Goal: Information Seeking & Learning: Compare options

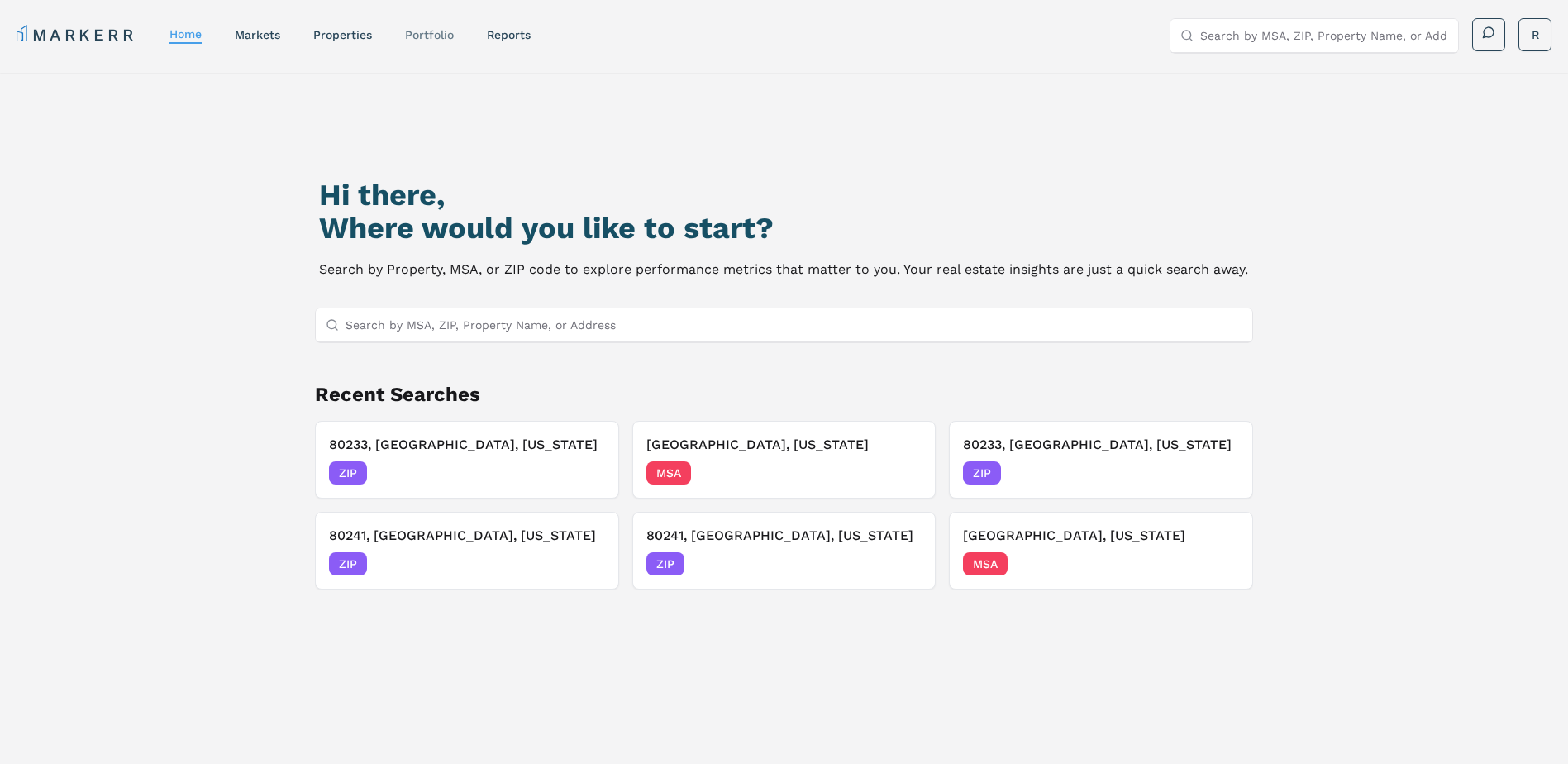
click at [427, 39] on link "Portfolio" at bounding box center [429, 34] width 49 height 13
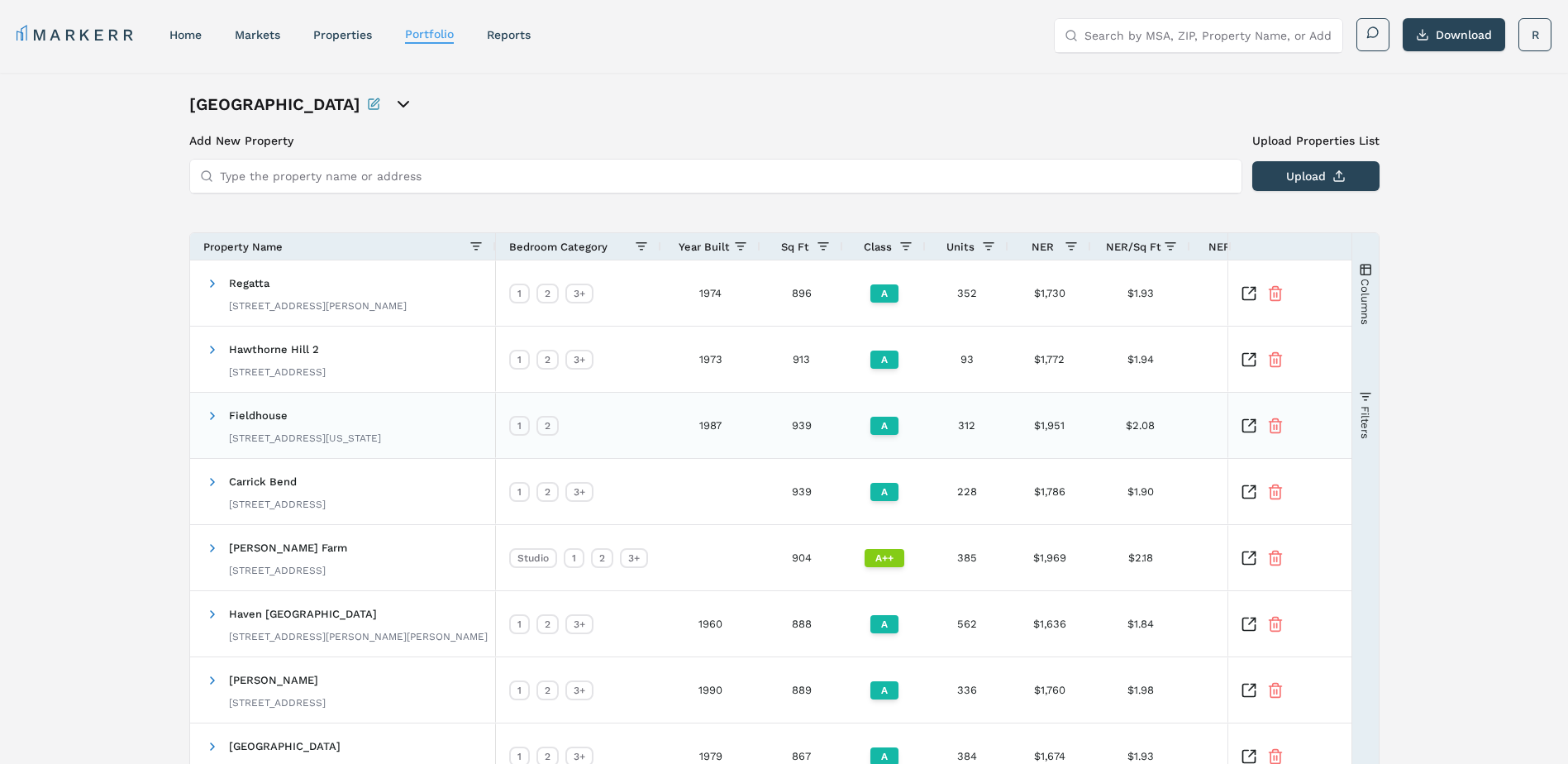
scroll to position [260, 0]
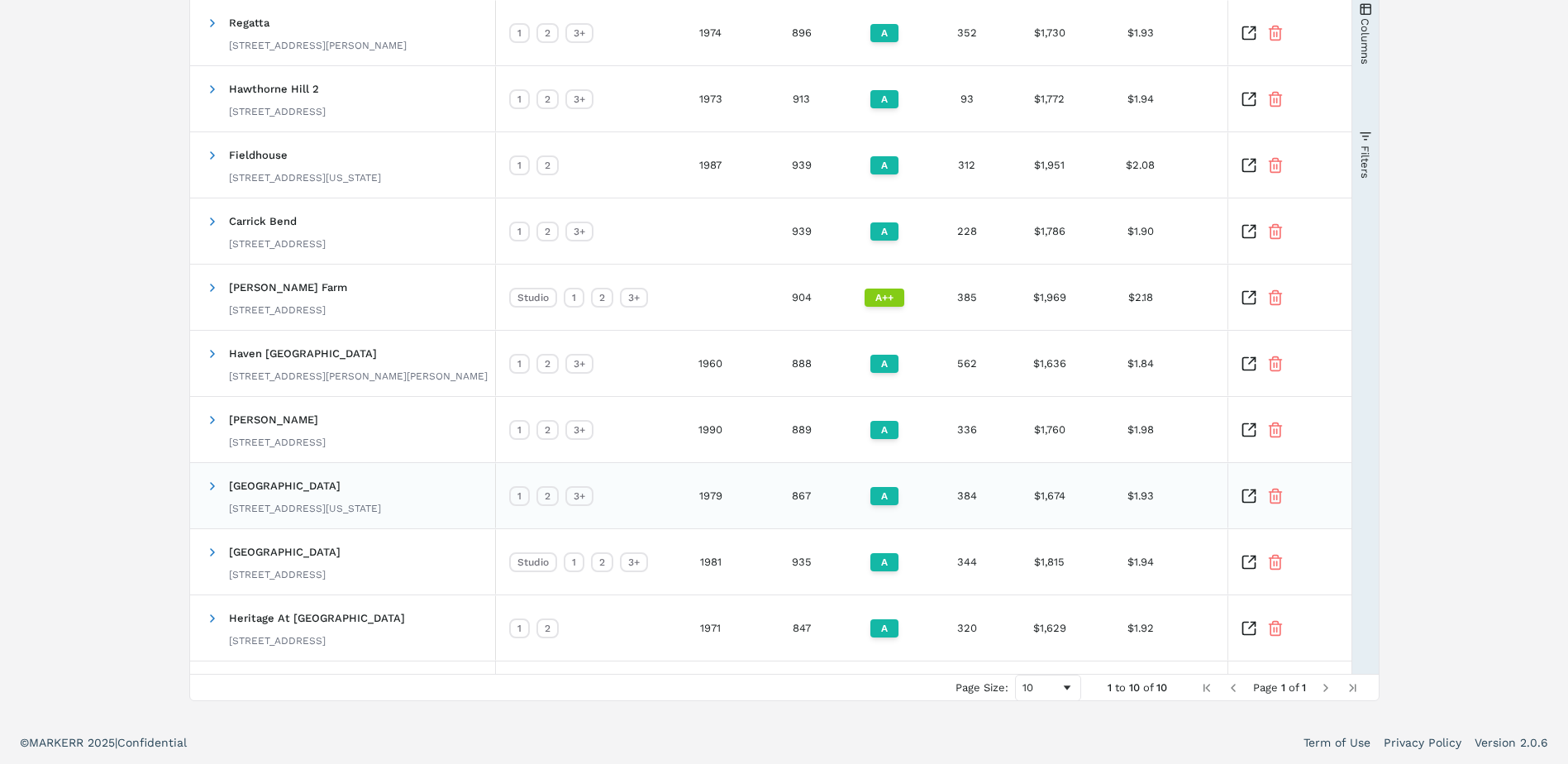
click at [249, 483] on span "Red Hawk Ranch" at bounding box center [285, 486] width 111 height 12
click at [209, 483] on span at bounding box center [212, 486] width 13 height 13
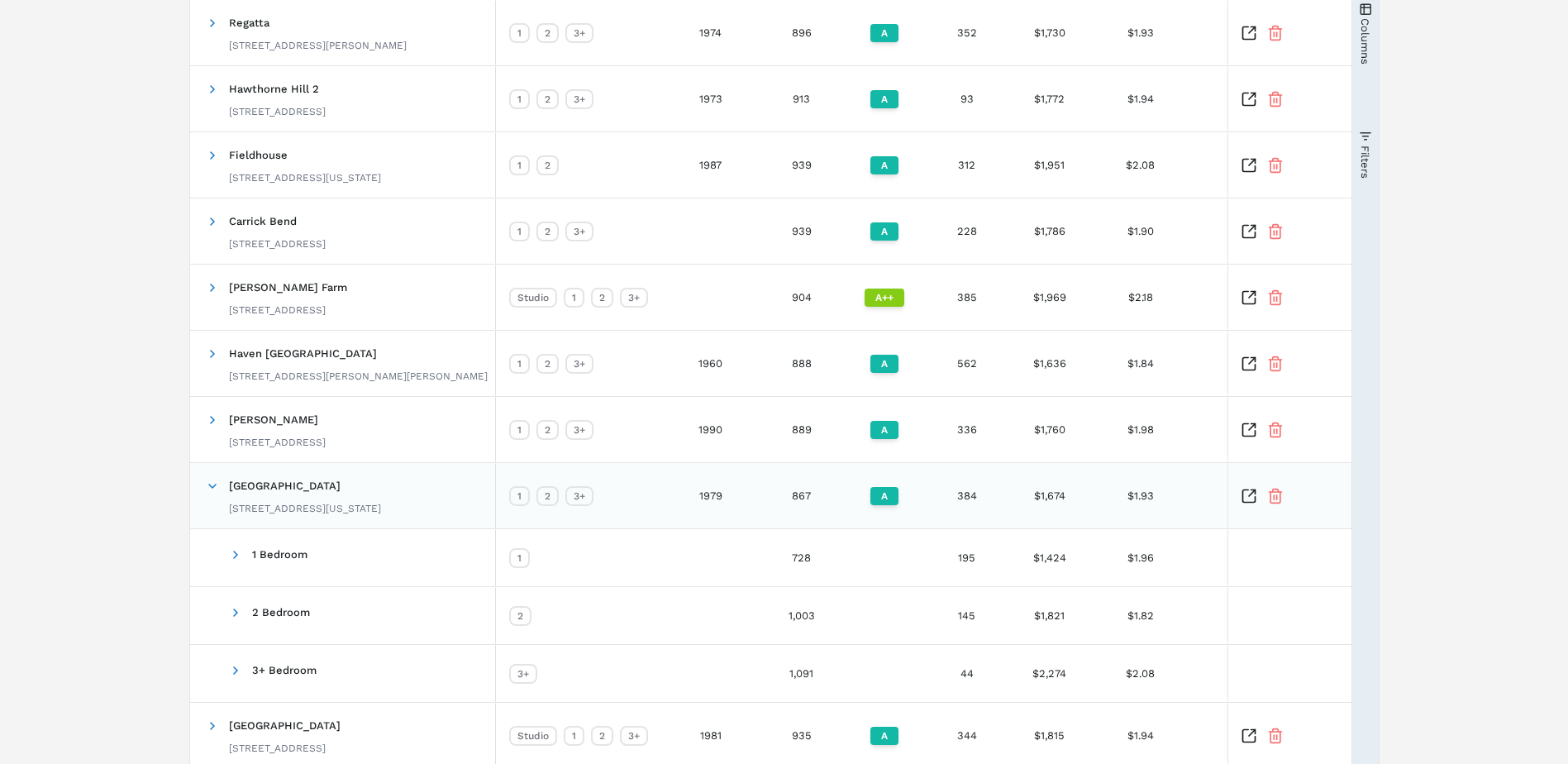
click at [1250, 491] on icon "Inspect Comparable" at bounding box center [1248, 496] width 17 height 17
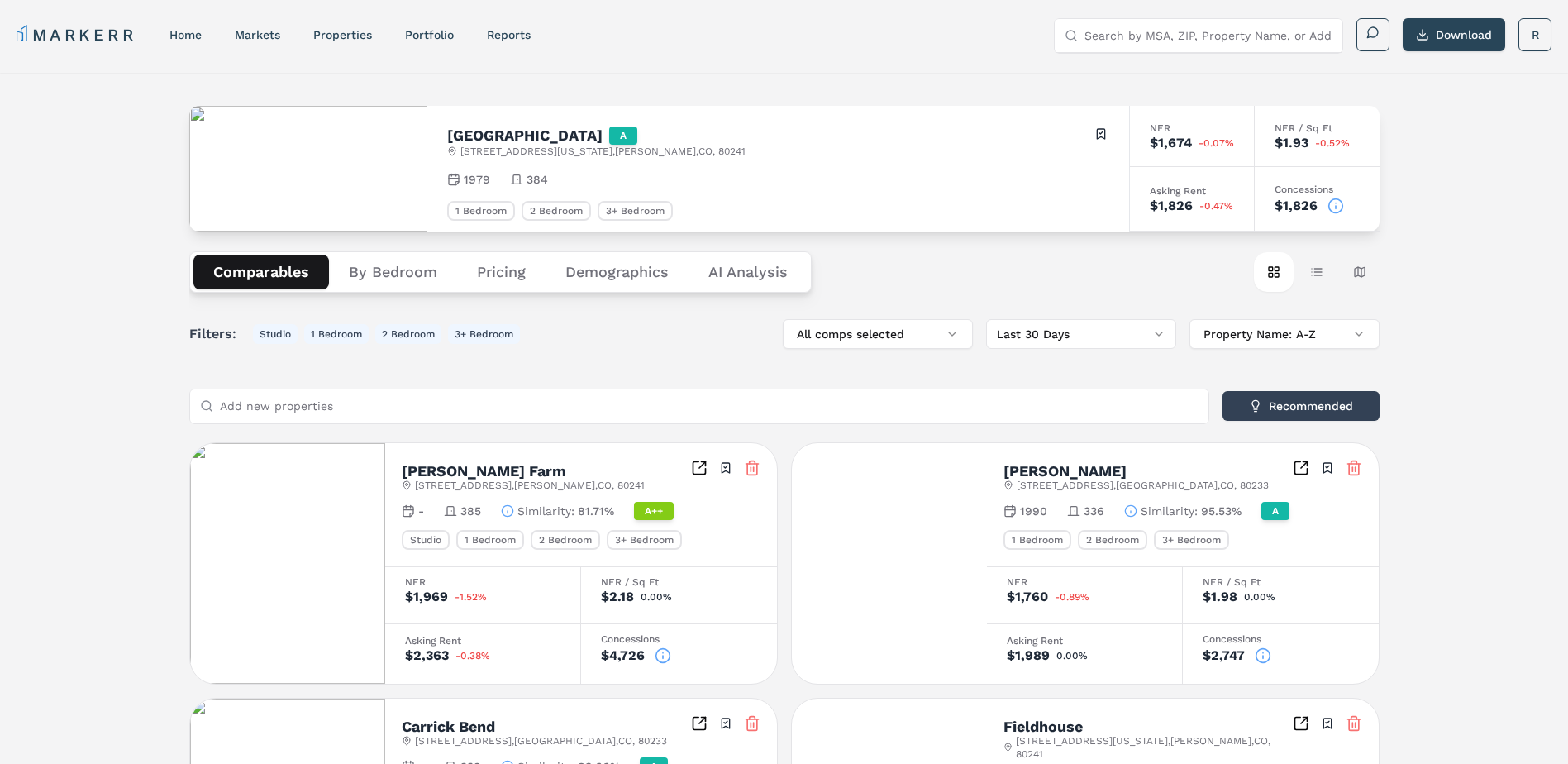
click at [496, 274] on button "Pricing" at bounding box center [501, 272] width 89 height 35
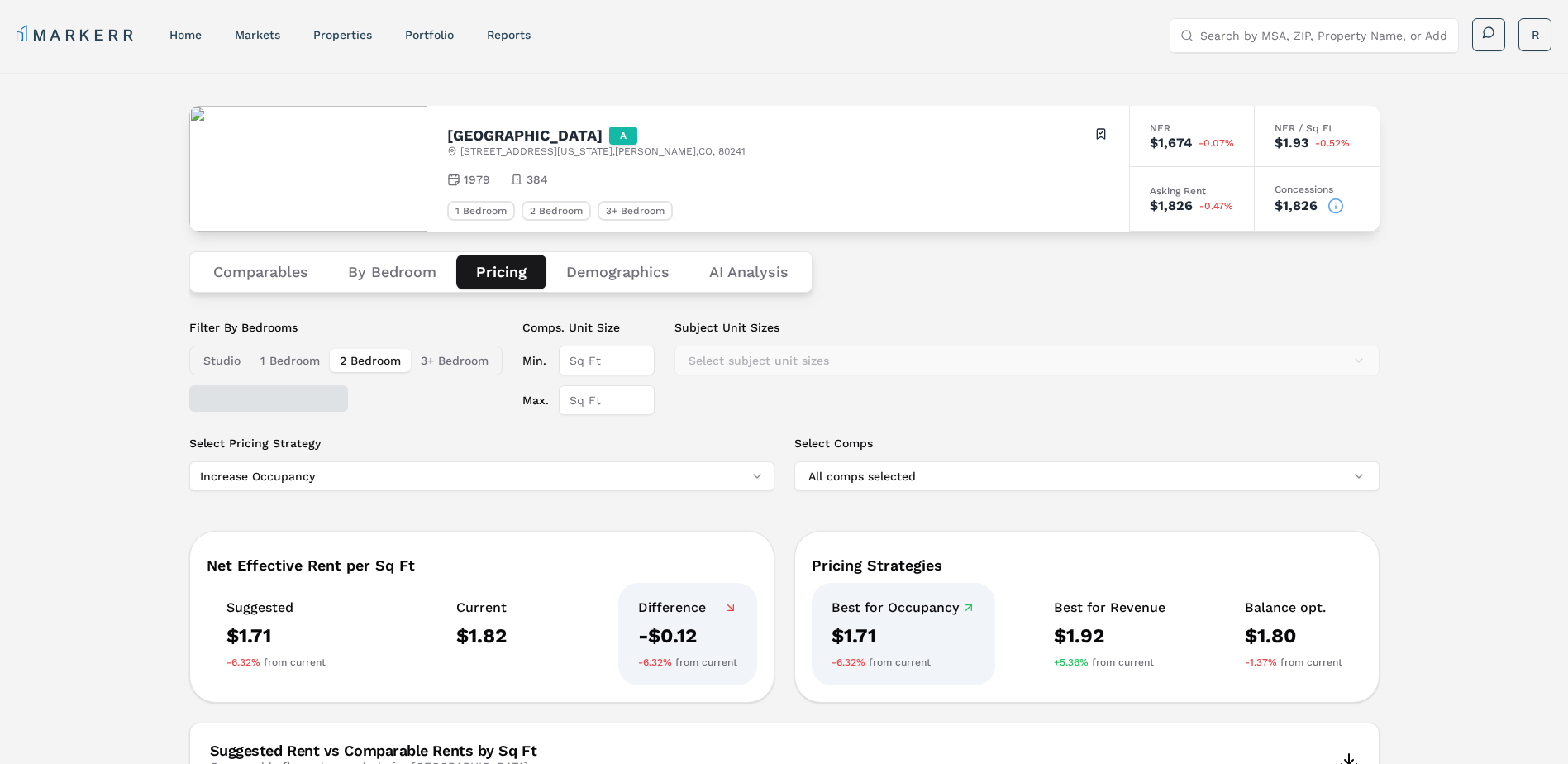
click at [376, 366] on button "2 Bedroom" at bounding box center [370, 361] width 81 height 24
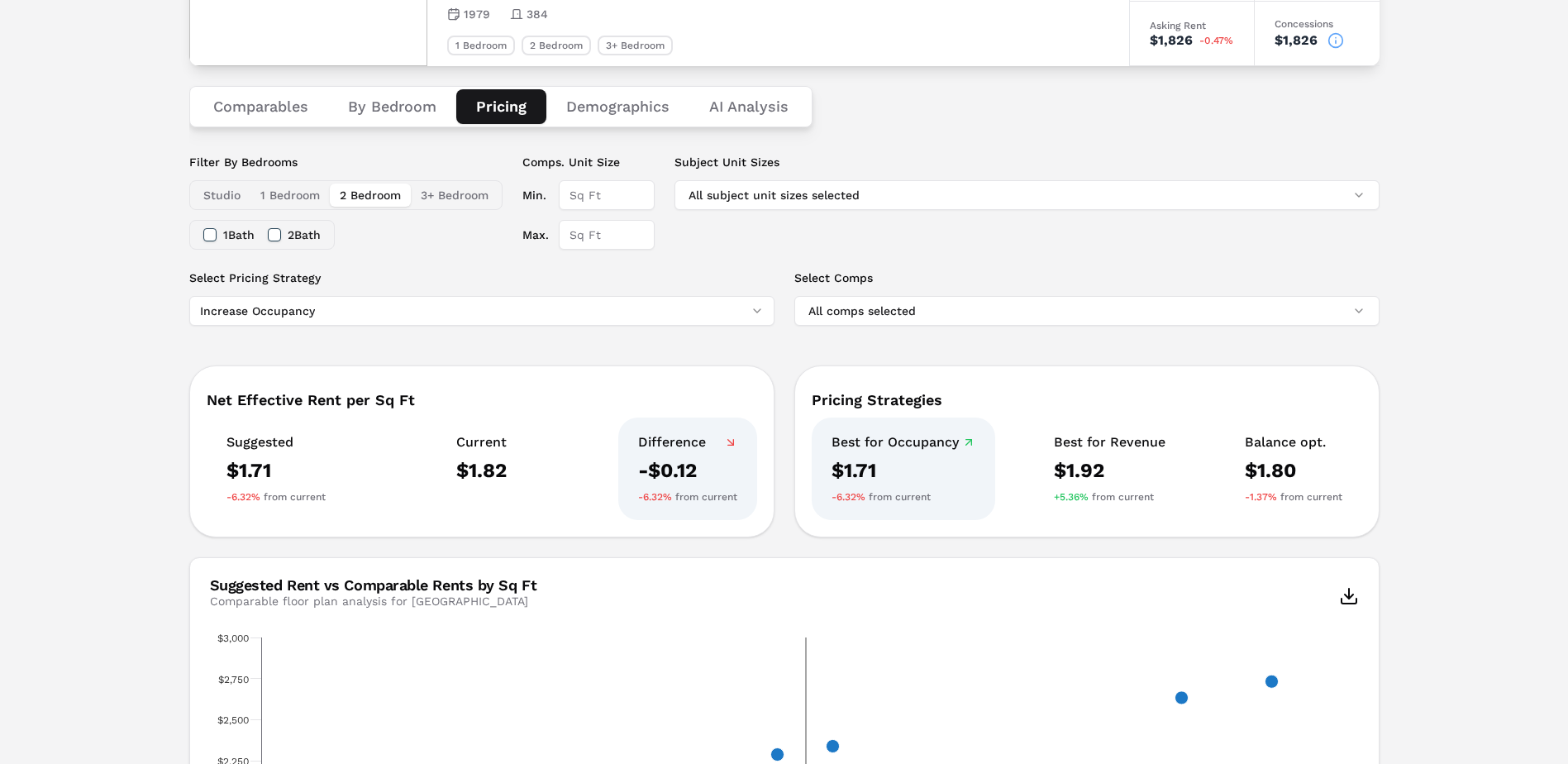
scroll to position [248, 0]
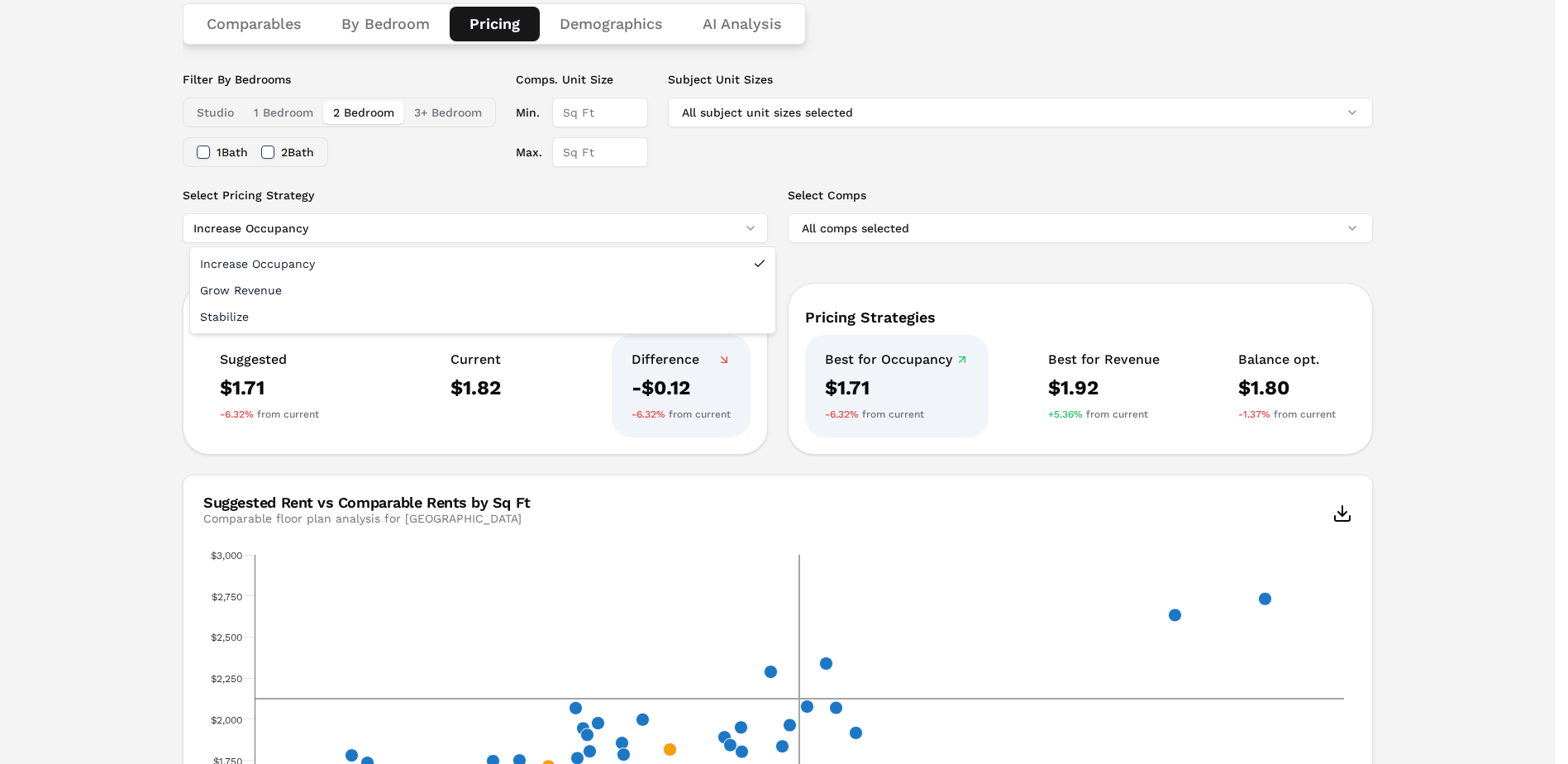
click at [573, 225] on html "MARKERR home markets properties Portfolio reports Search by MSA, ZIP, Property …" at bounding box center [784, 570] width 1568 height 1636
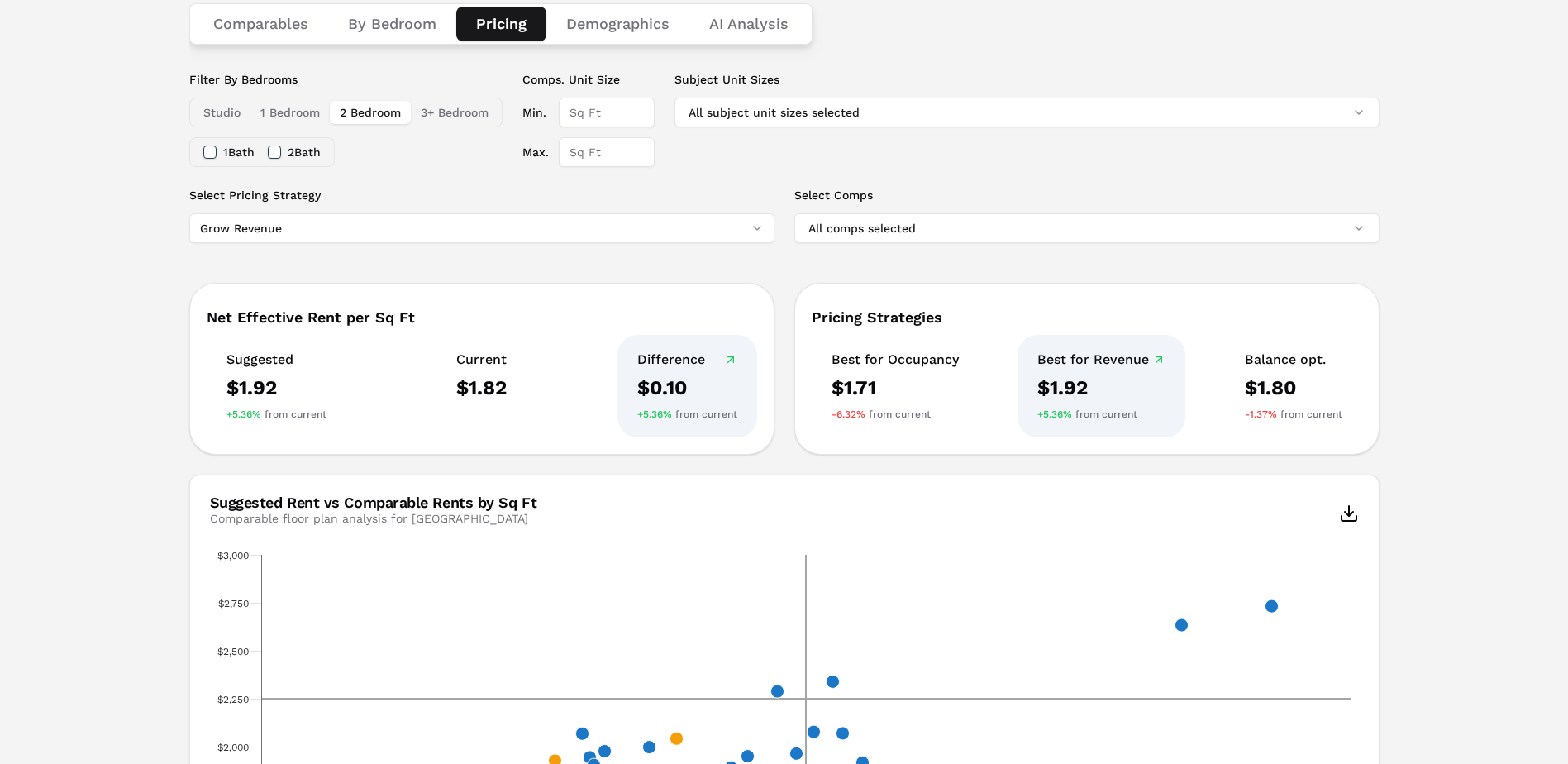
click at [380, 230] on html "MARKERR home markets properties Portfolio reports Search by MSA, ZIP, Property …" at bounding box center [784, 570] width 1568 height 1636
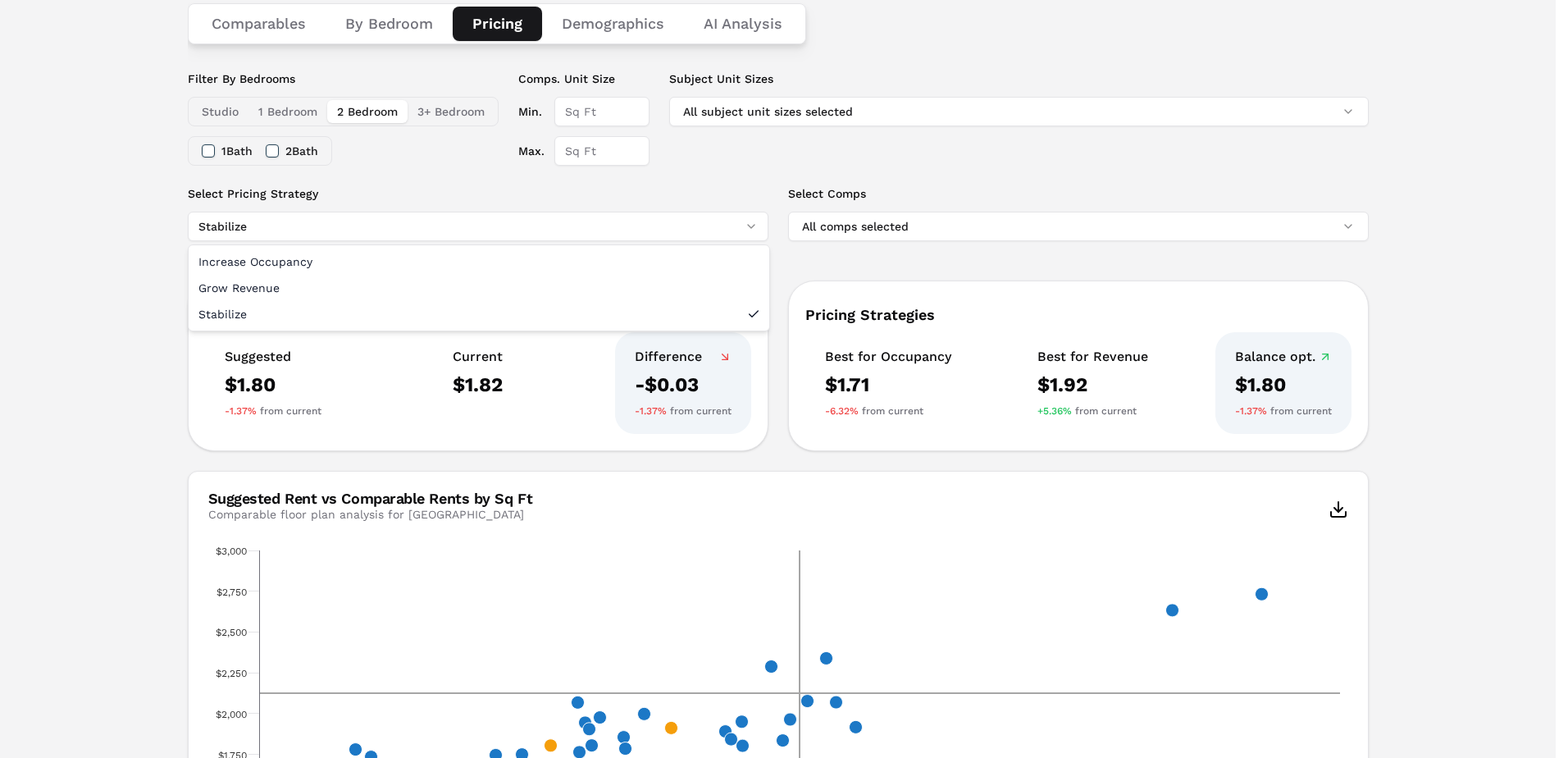
click at [343, 229] on html "MARKERR home markets properties Portfolio reports Search by MSA, ZIP, Property …" at bounding box center [784, 565] width 1568 height 1623
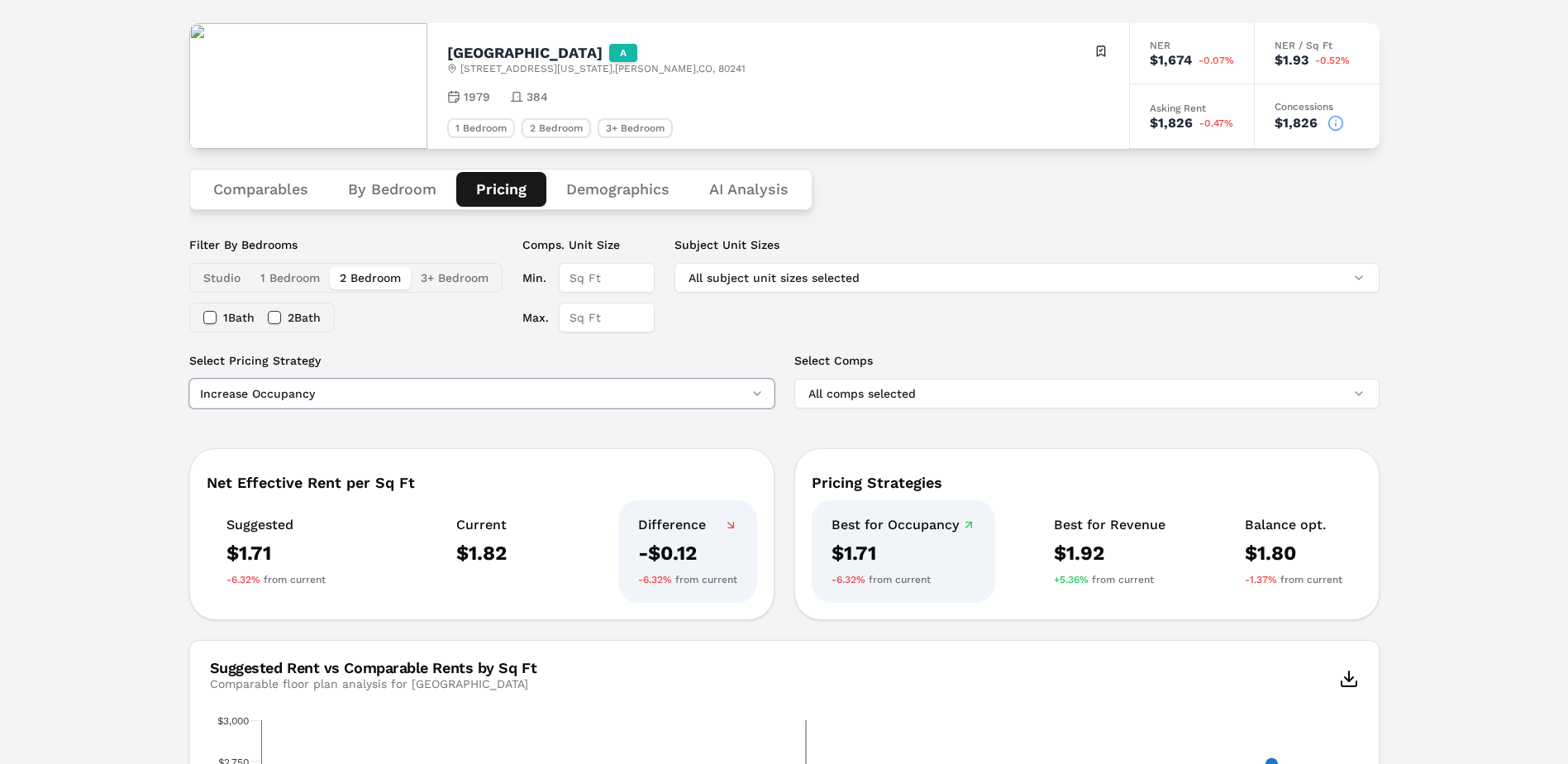
scroll to position [0, 0]
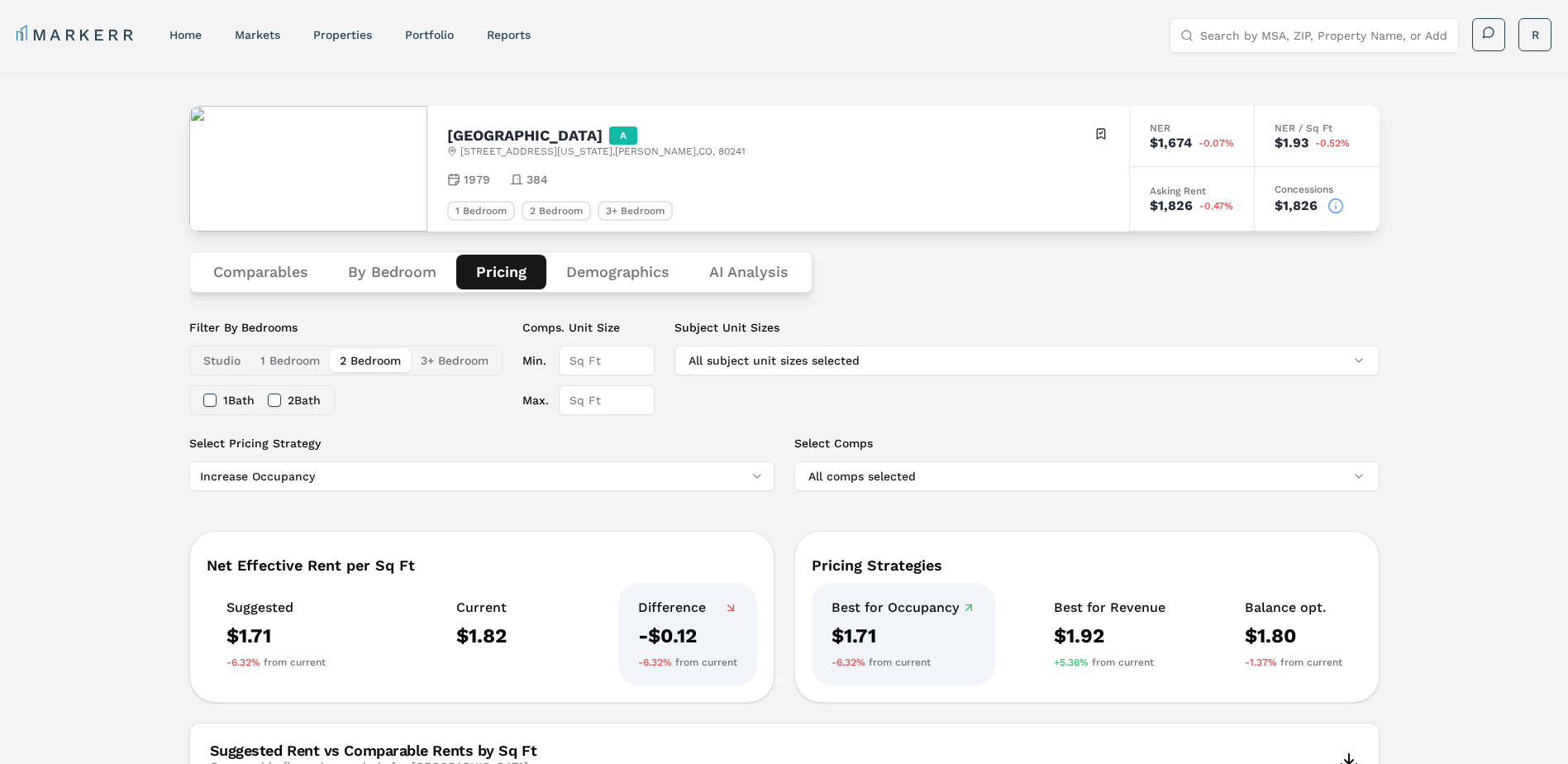
click at [385, 277] on button "By Bedroom" at bounding box center [392, 272] width 128 height 35
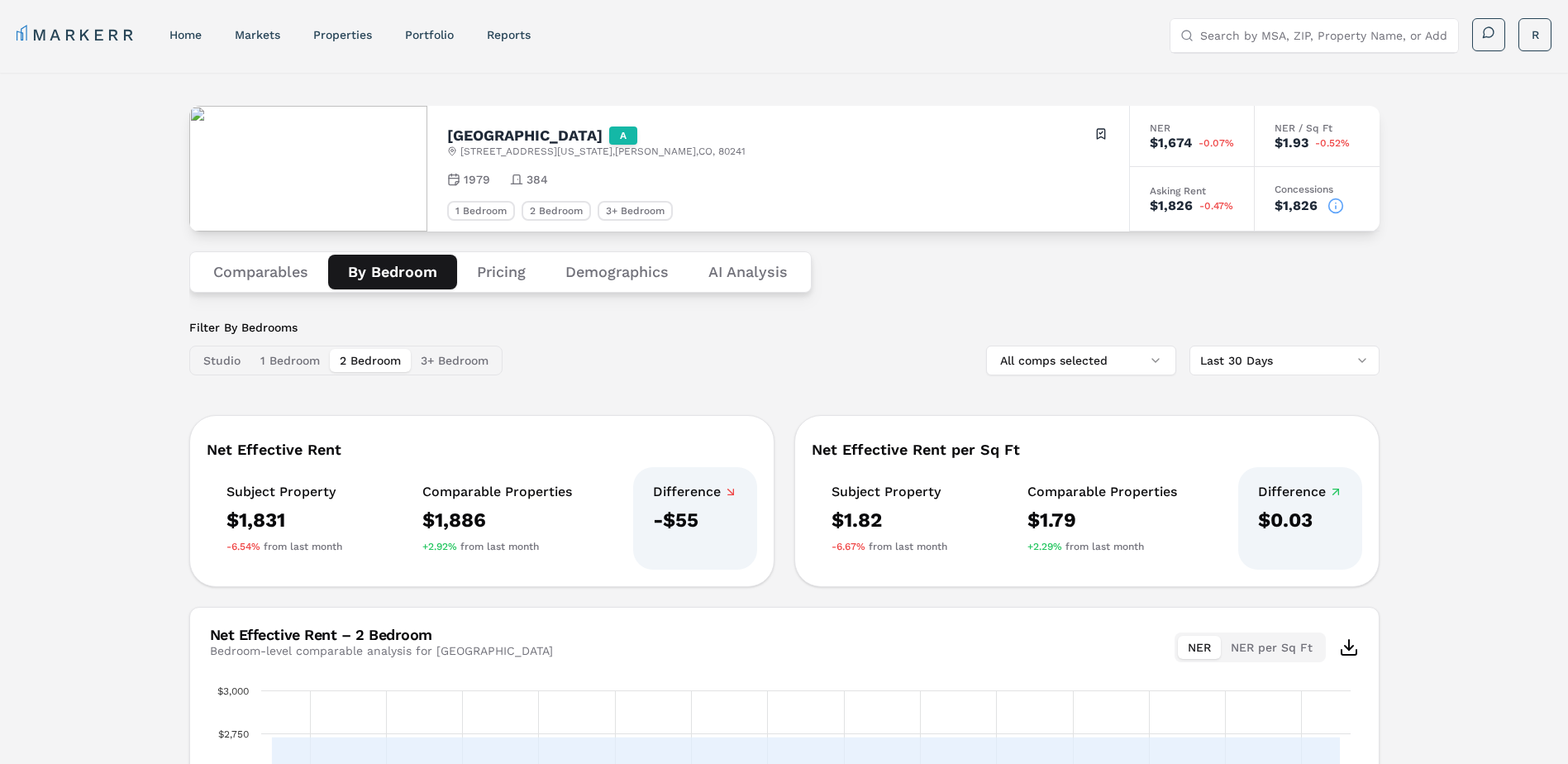
scroll to position [83, 0]
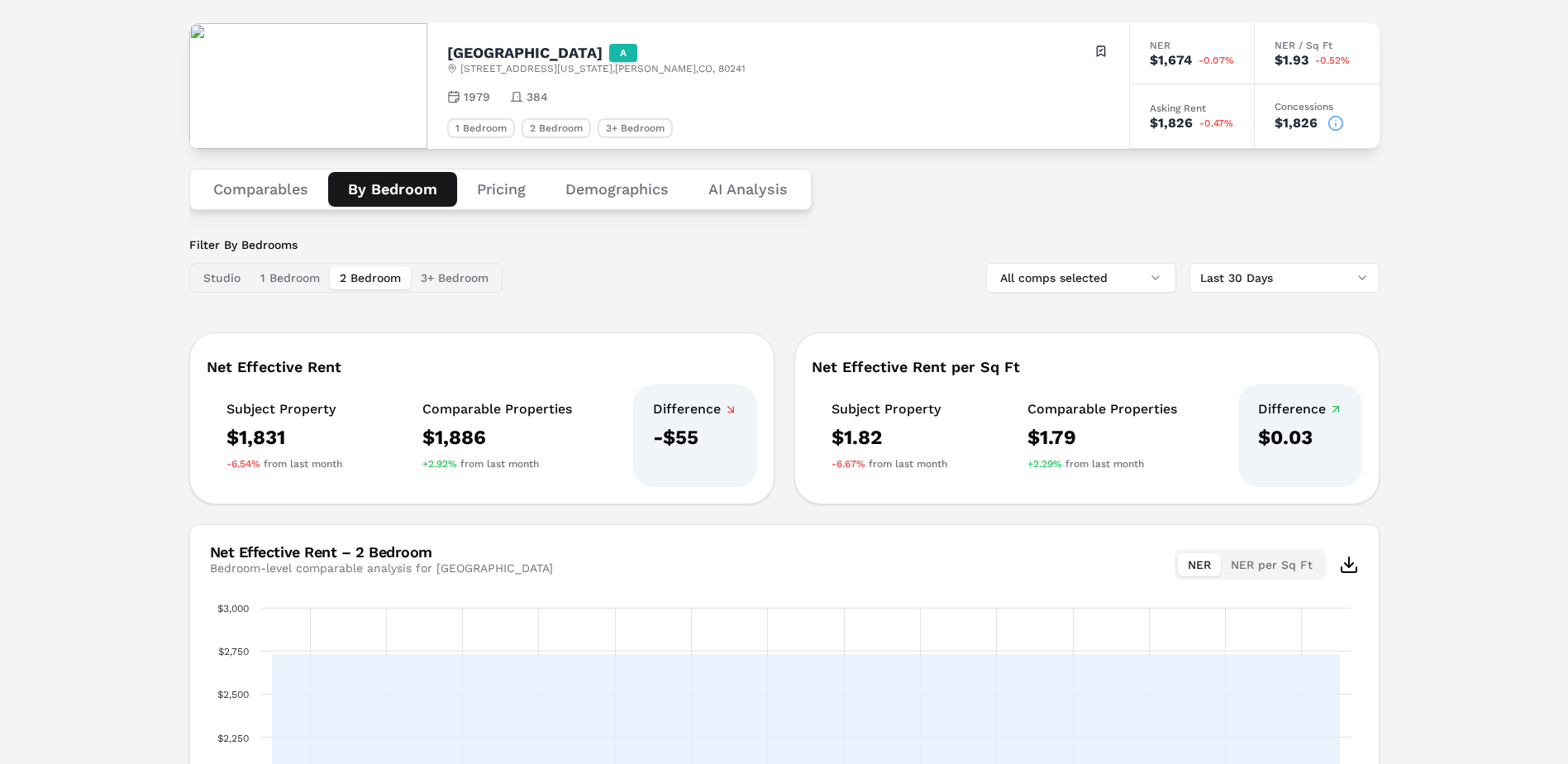
click at [287, 278] on button "1 Bedroom" at bounding box center [290, 278] width 79 height 24
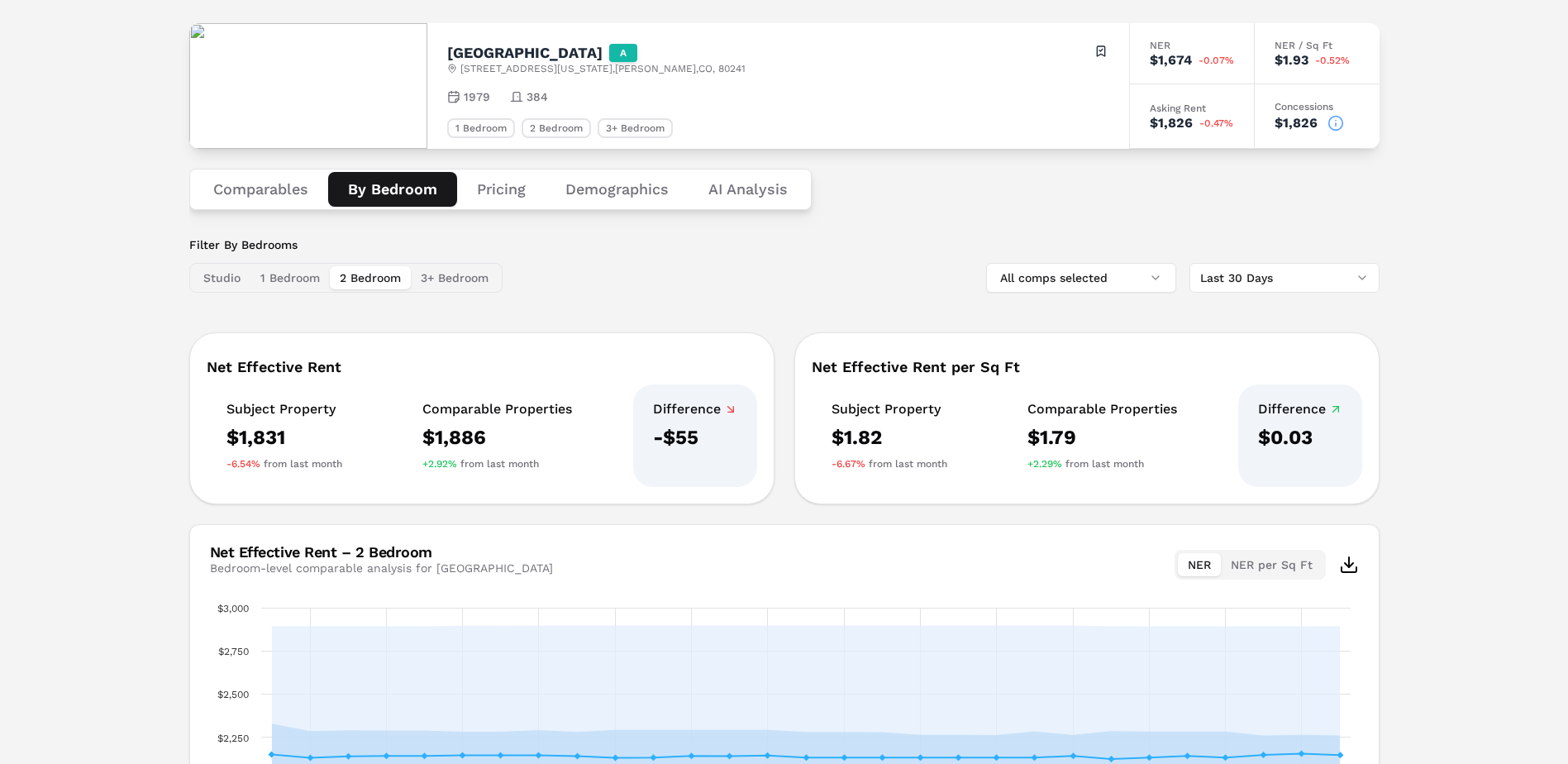
click at [368, 277] on button "2 Bedroom" at bounding box center [370, 278] width 81 height 24
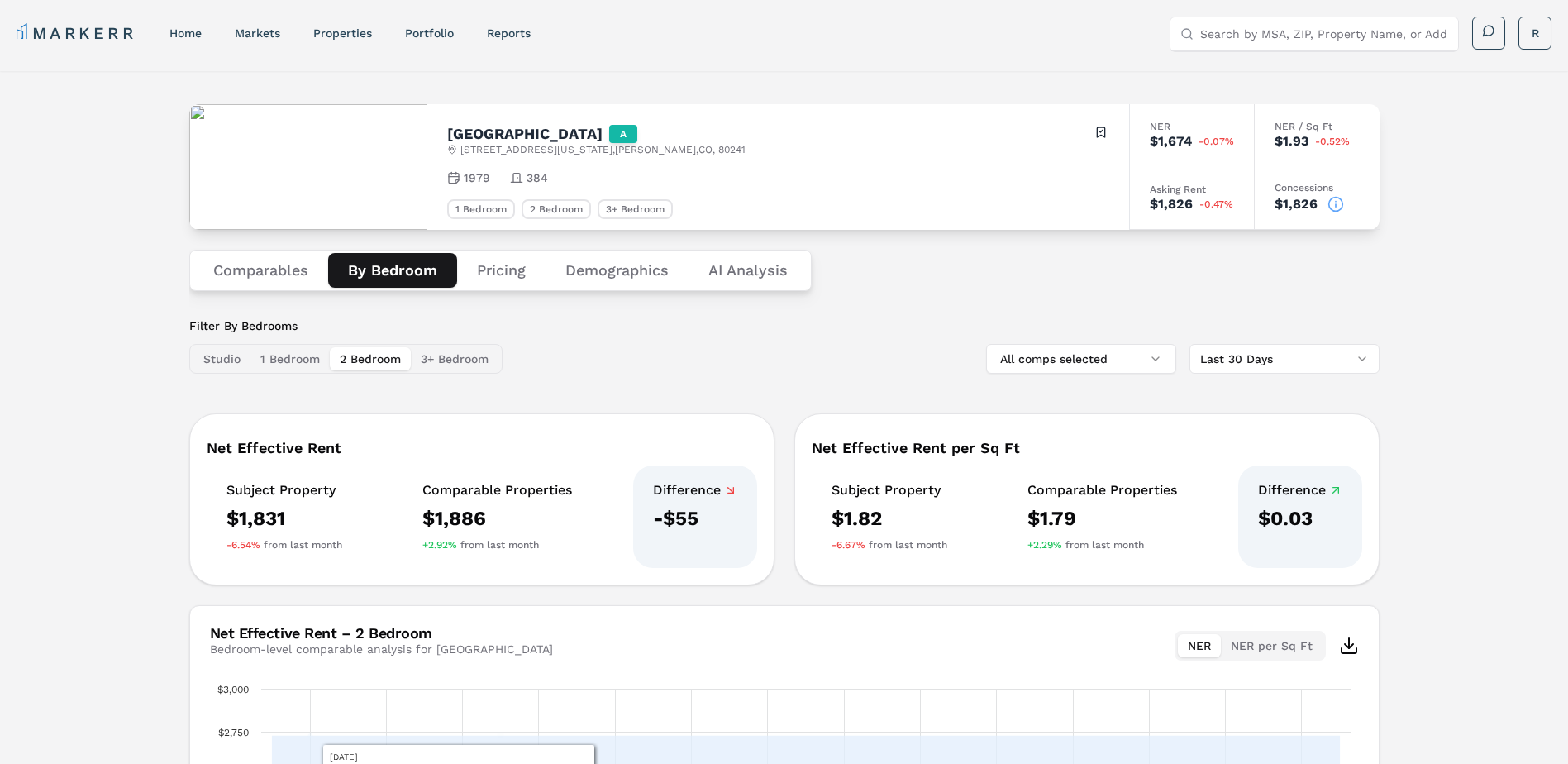
scroll to position [0, 0]
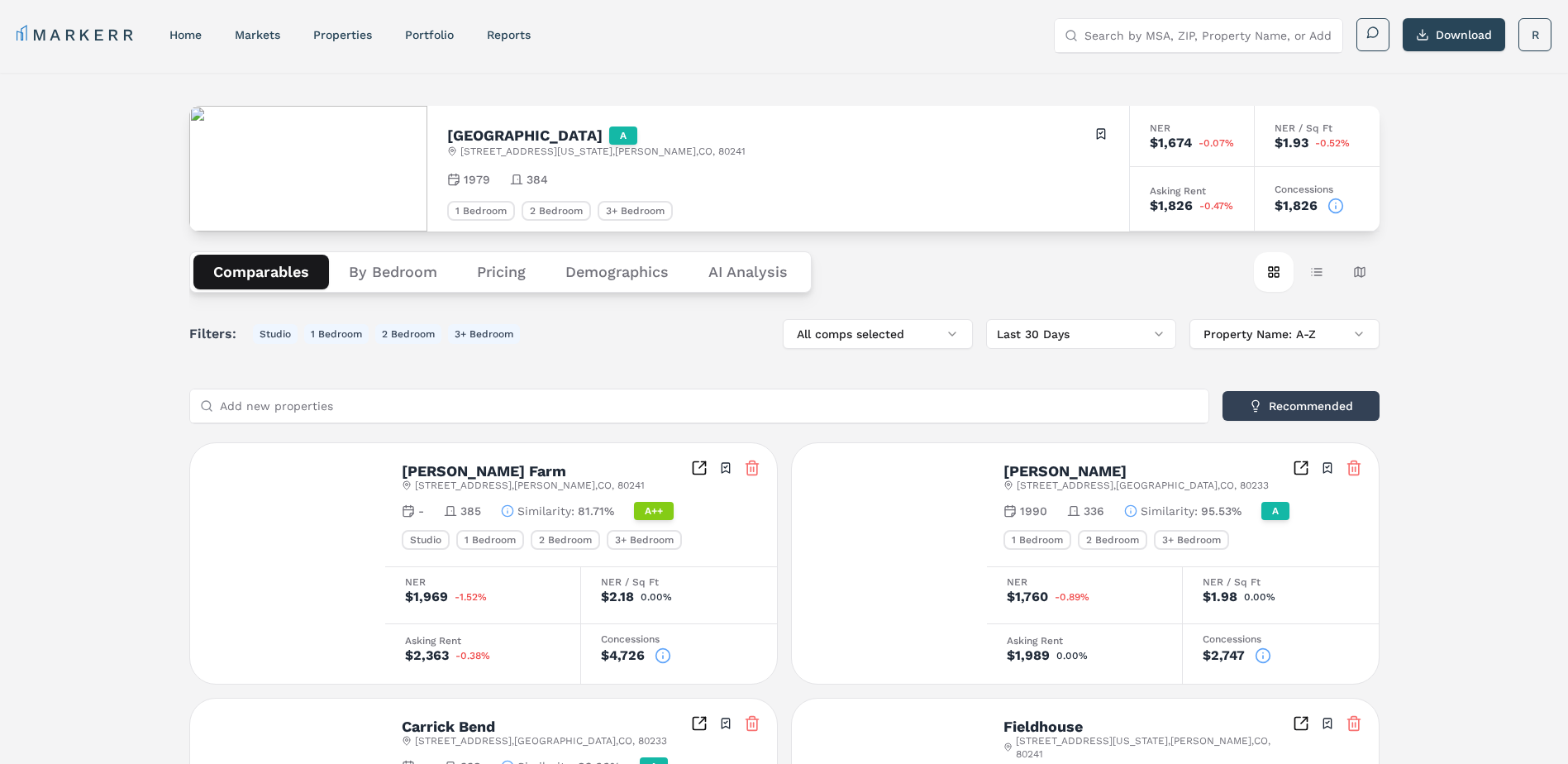
click at [256, 272] on button "Comparables" at bounding box center [261, 272] width 136 height 35
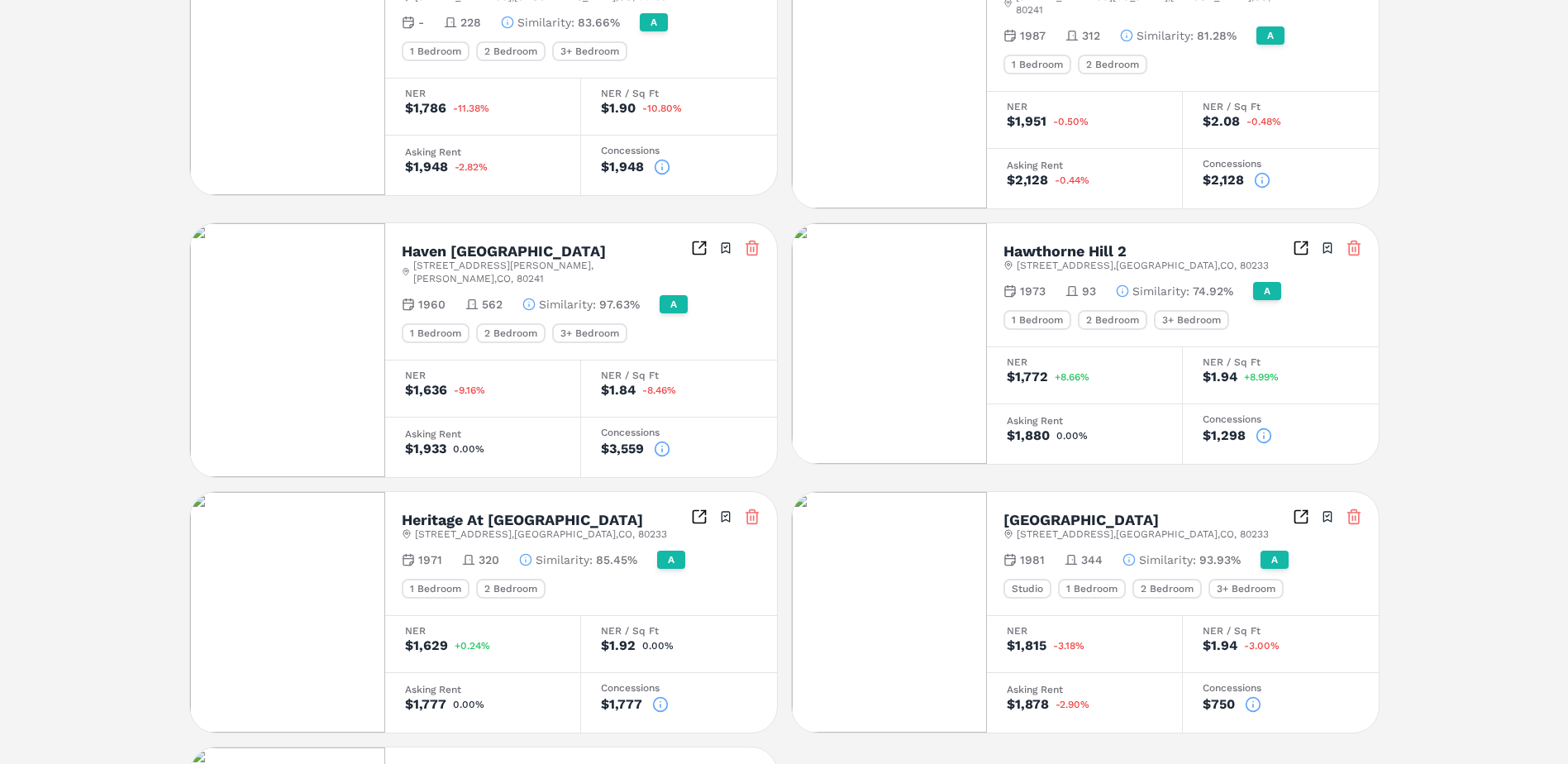
scroll to position [992, 0]
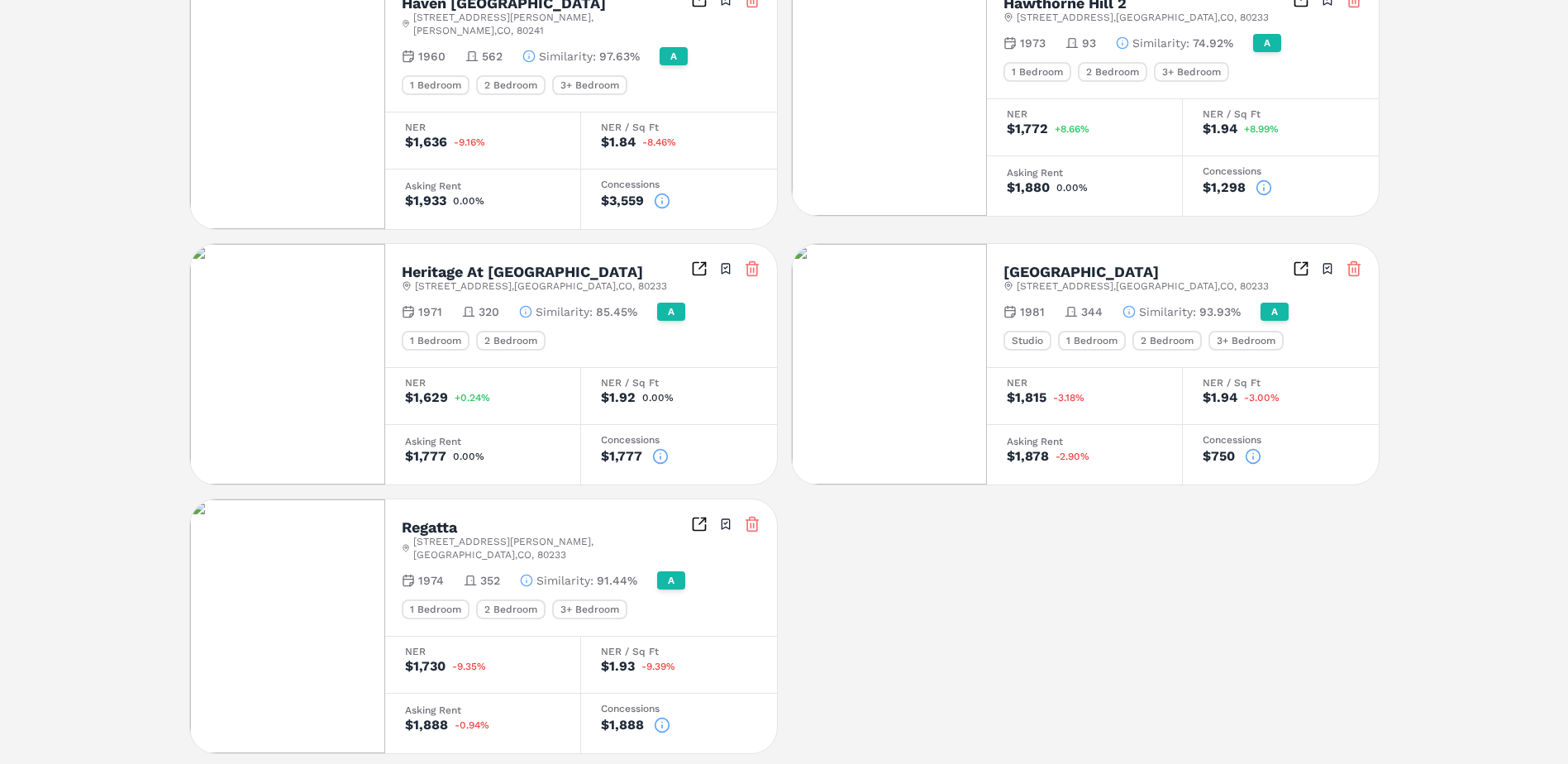
click at [509, 599] on div "2 Bedroom" at bounding box center [511, 609] width 70 height 20
click at [697, 516] on icon "Inspect Comparables" at bounding box center [699, 524] width 17 height 17
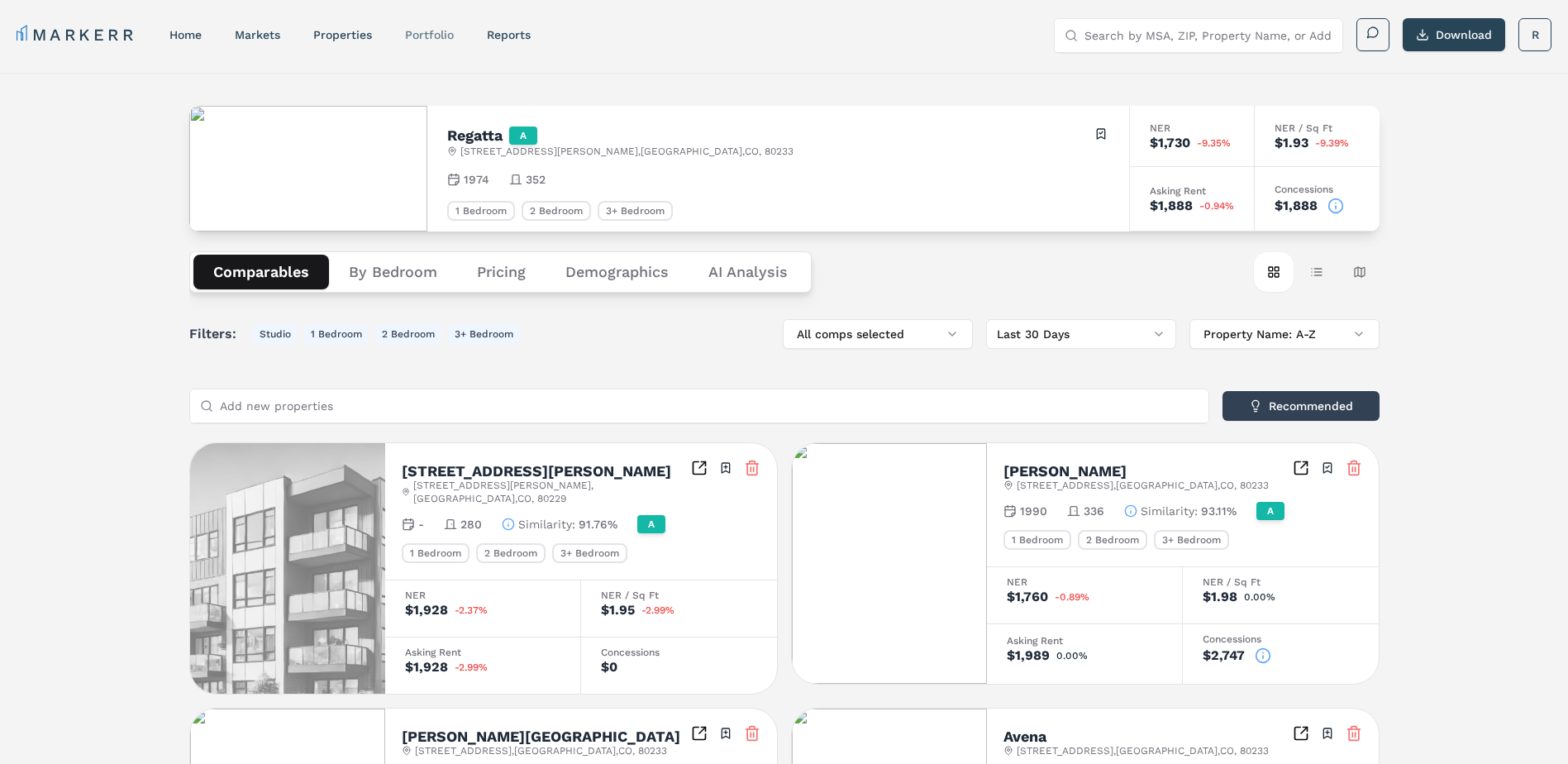
click at [425, 32] on link "Portfolio" at bounding box center [429, 34] width 49 height 13
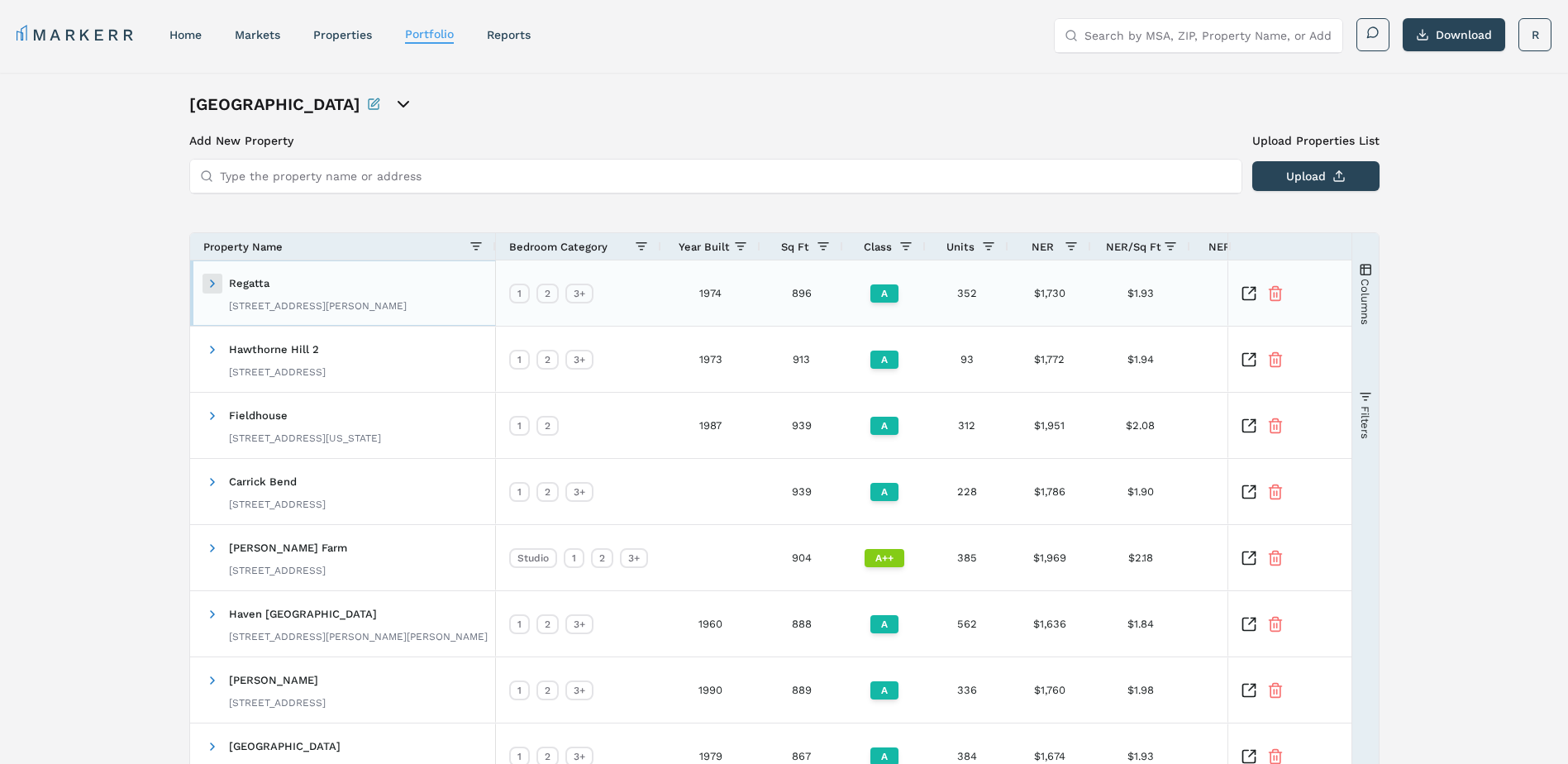
click at [214, 284] on span at bounding box center [212, 283] width 13 height 13
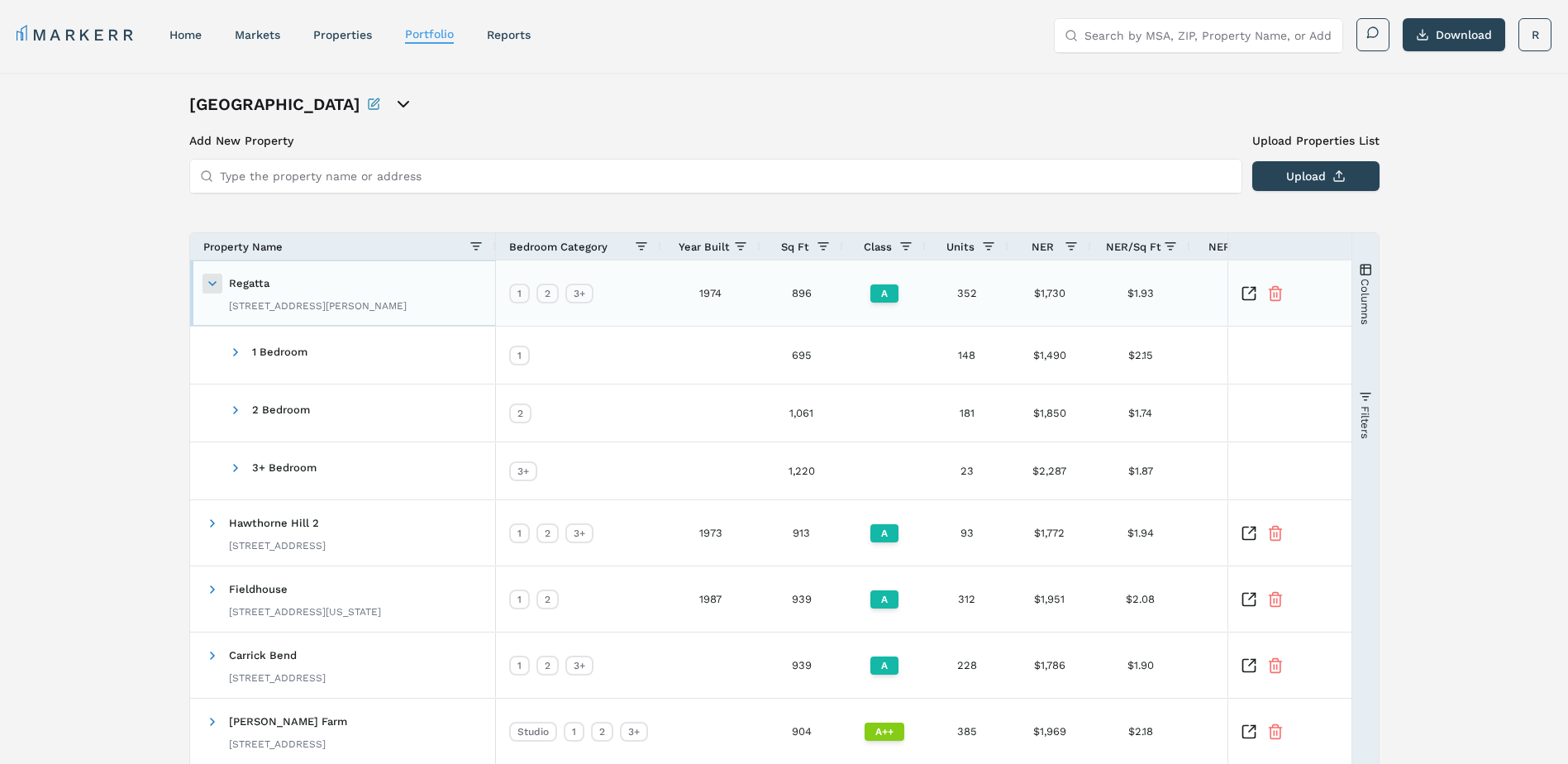
click at [212, 285] on span at bounding box center [212, 283] width 13 height 13
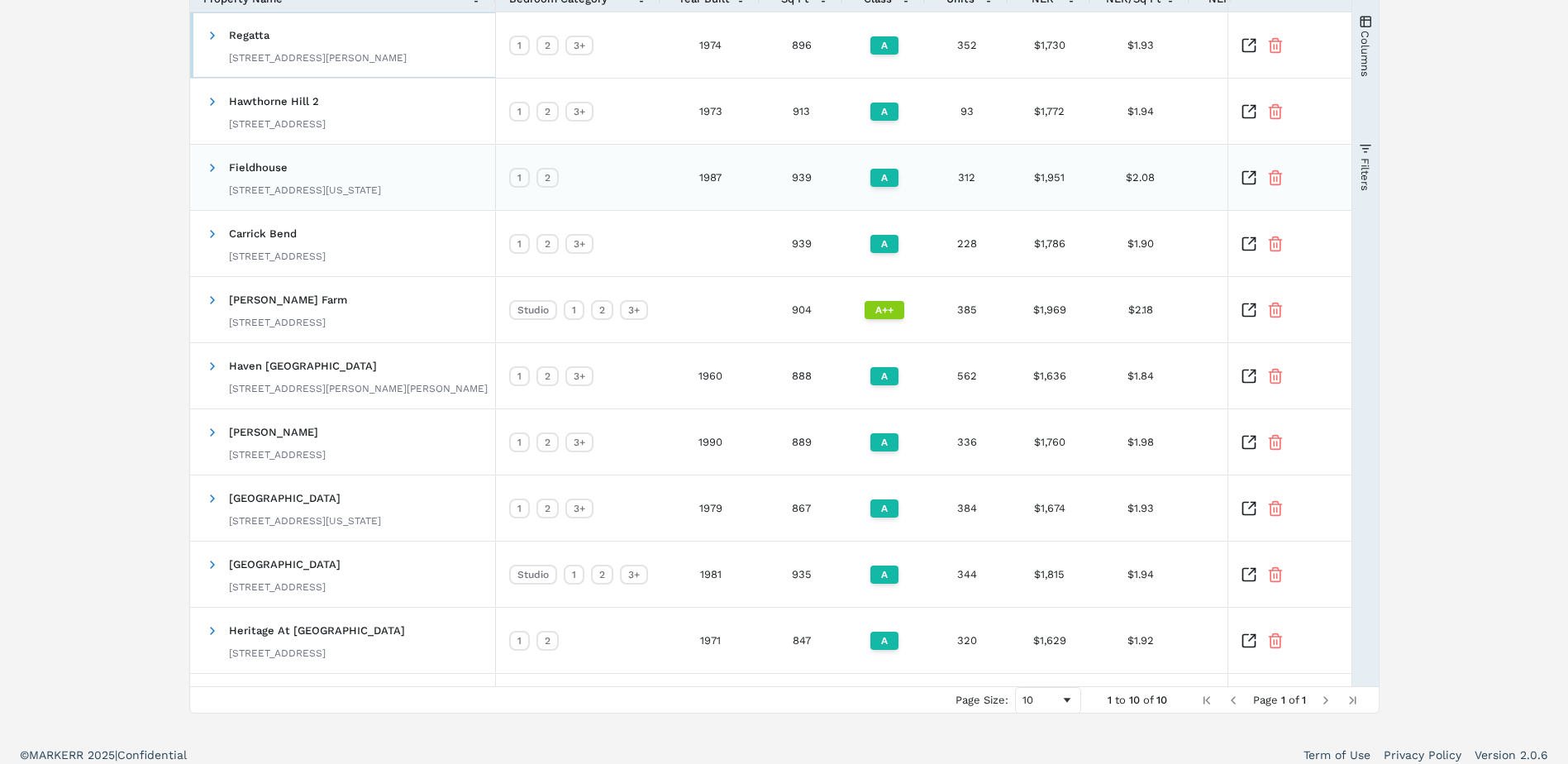
scroll to position [260, 0]
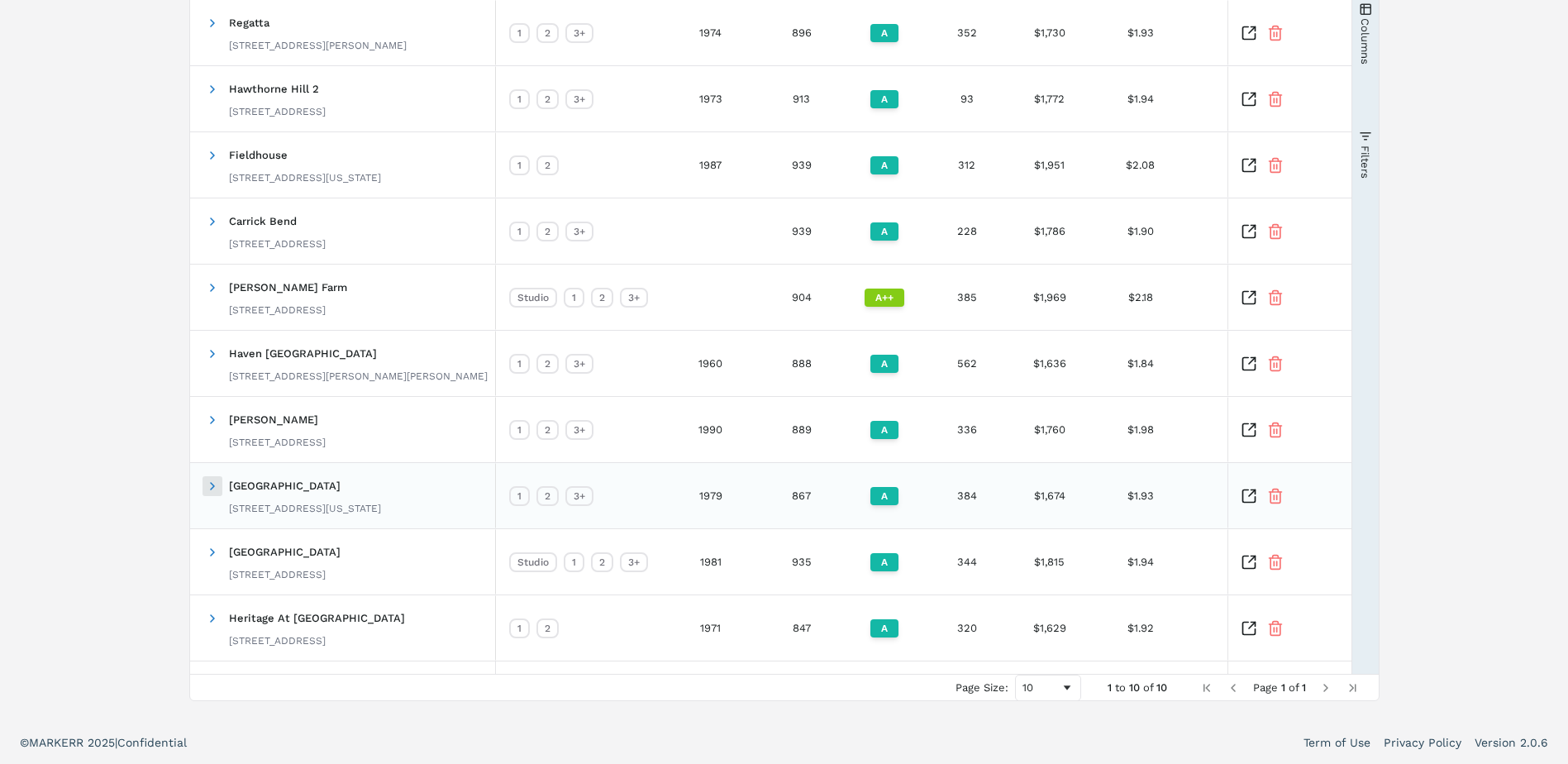
click at [217, 490] on span at bounding box center [212, 486] width 13 height 13
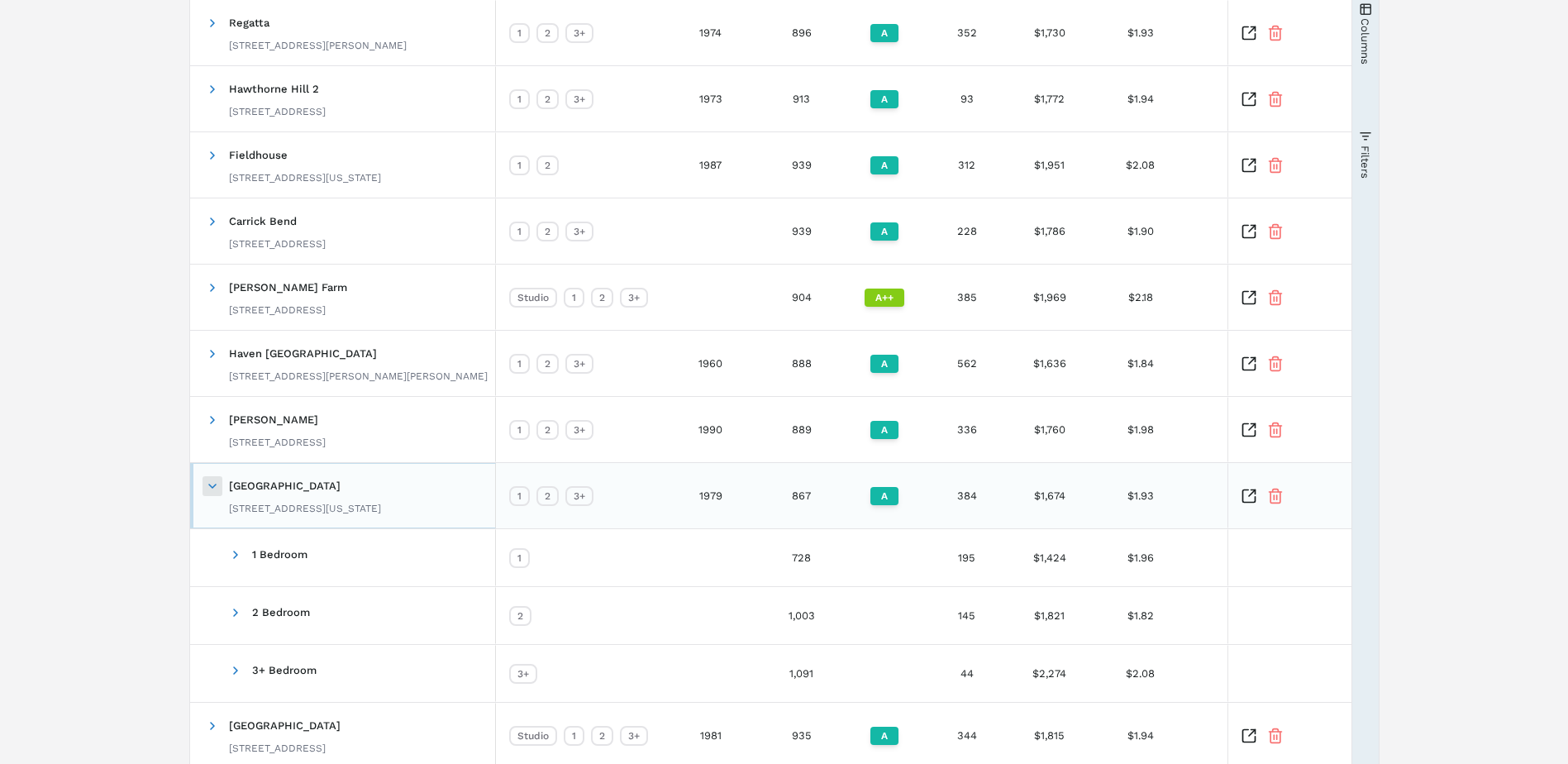
click at [217, 484] on span at bounding box center [212, 486] width 13 height 13
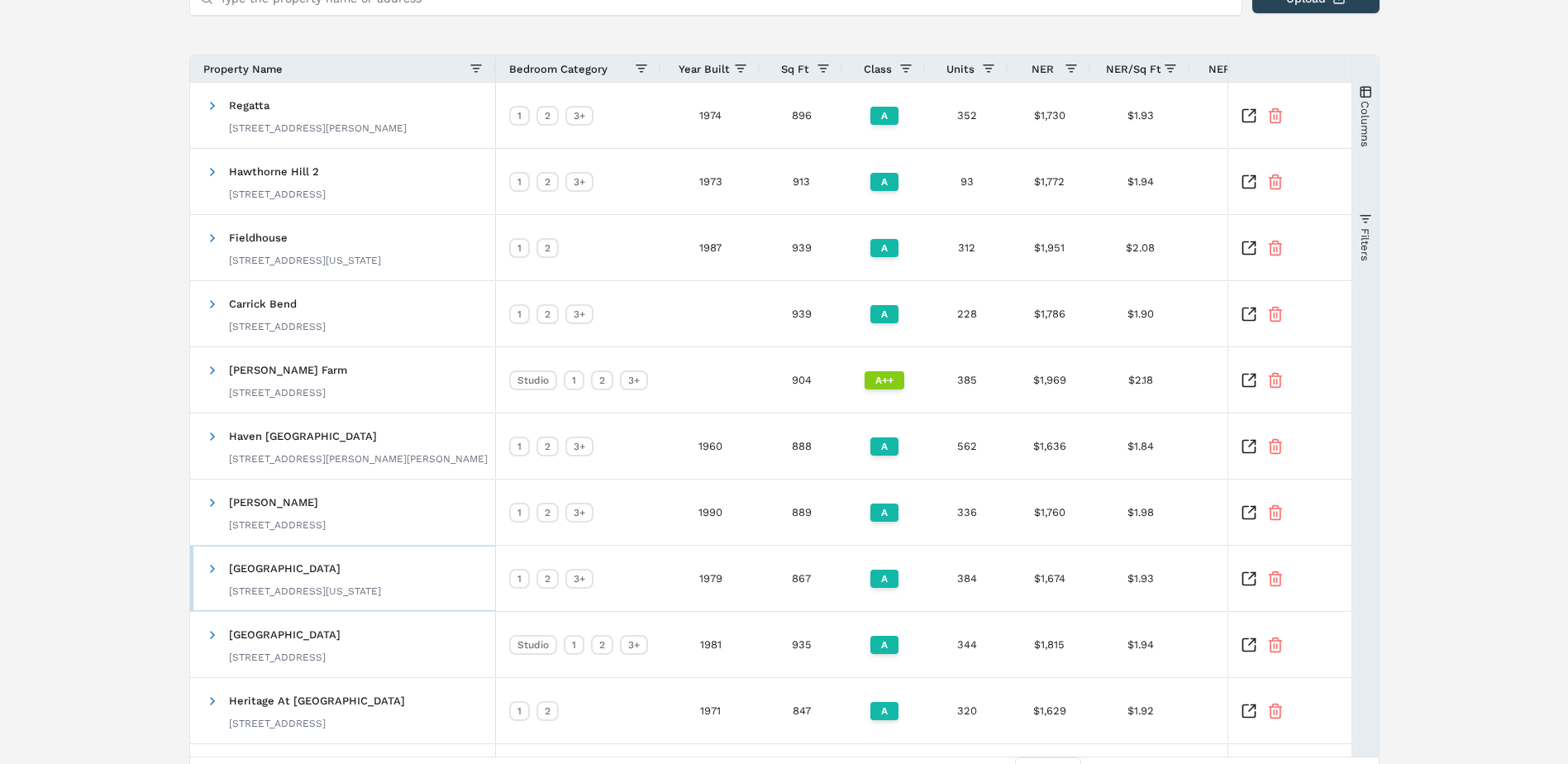
scroll to position [95, 0]
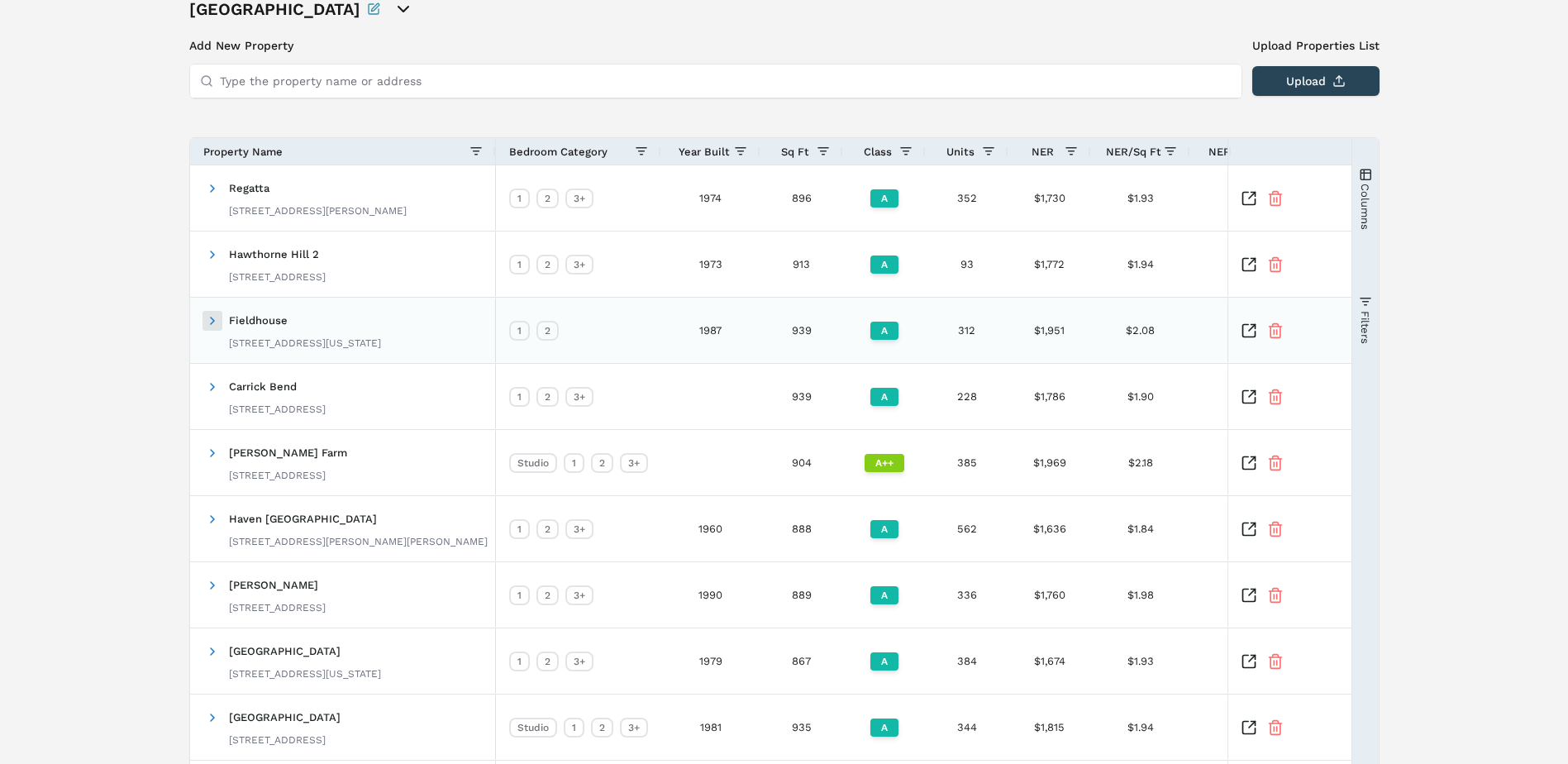
click at [212, 322] on span at bounding box center [212, 321] width 13 height 13
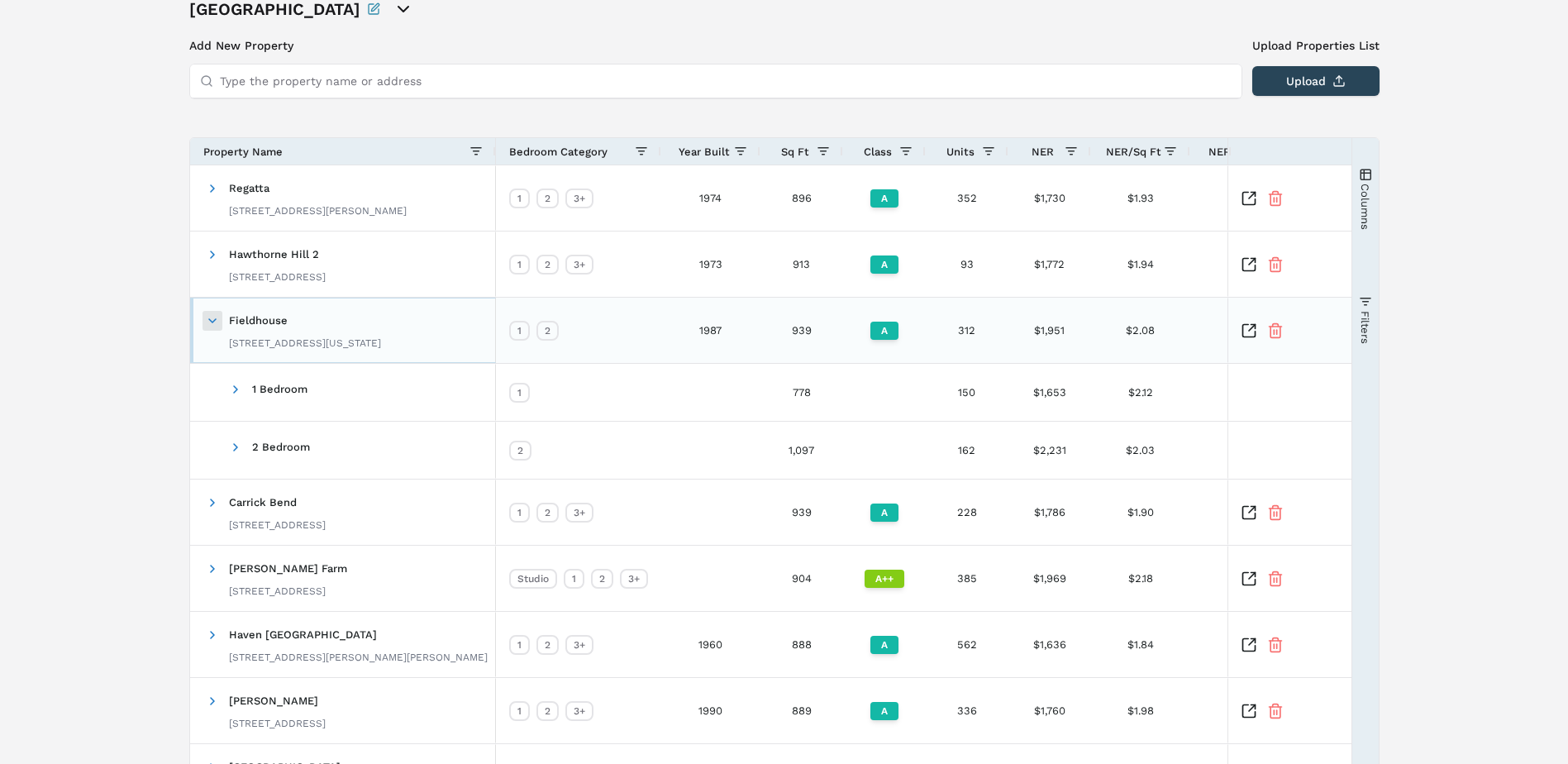
click at [213, 323] on span at bounding box center [212, 321] width 13 height 13
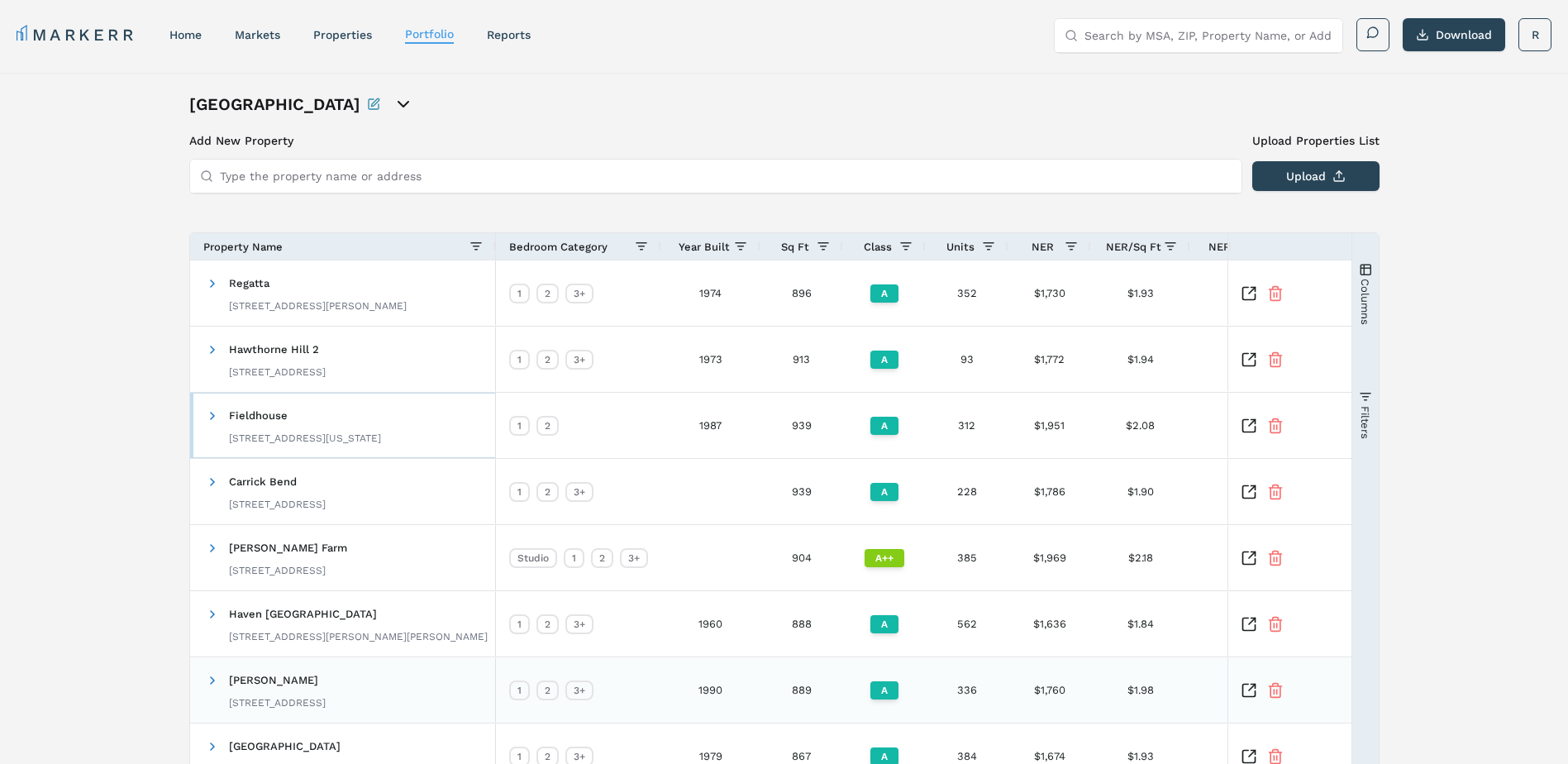
scroll to position [260, 0]
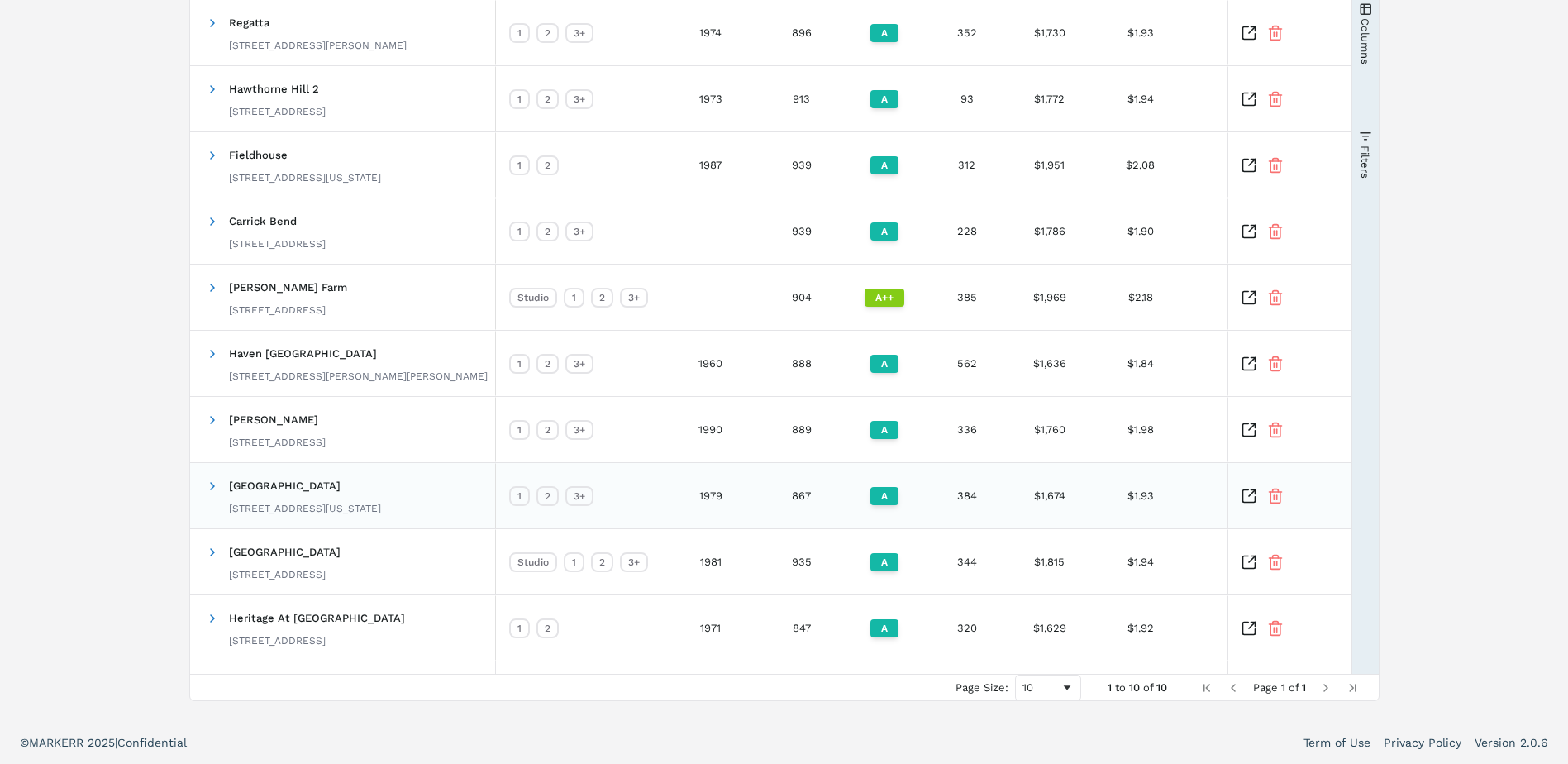
click at [1255, 497] on icon "Inspect Comparable" at bounding box center [1248, 496] width 12 height 12
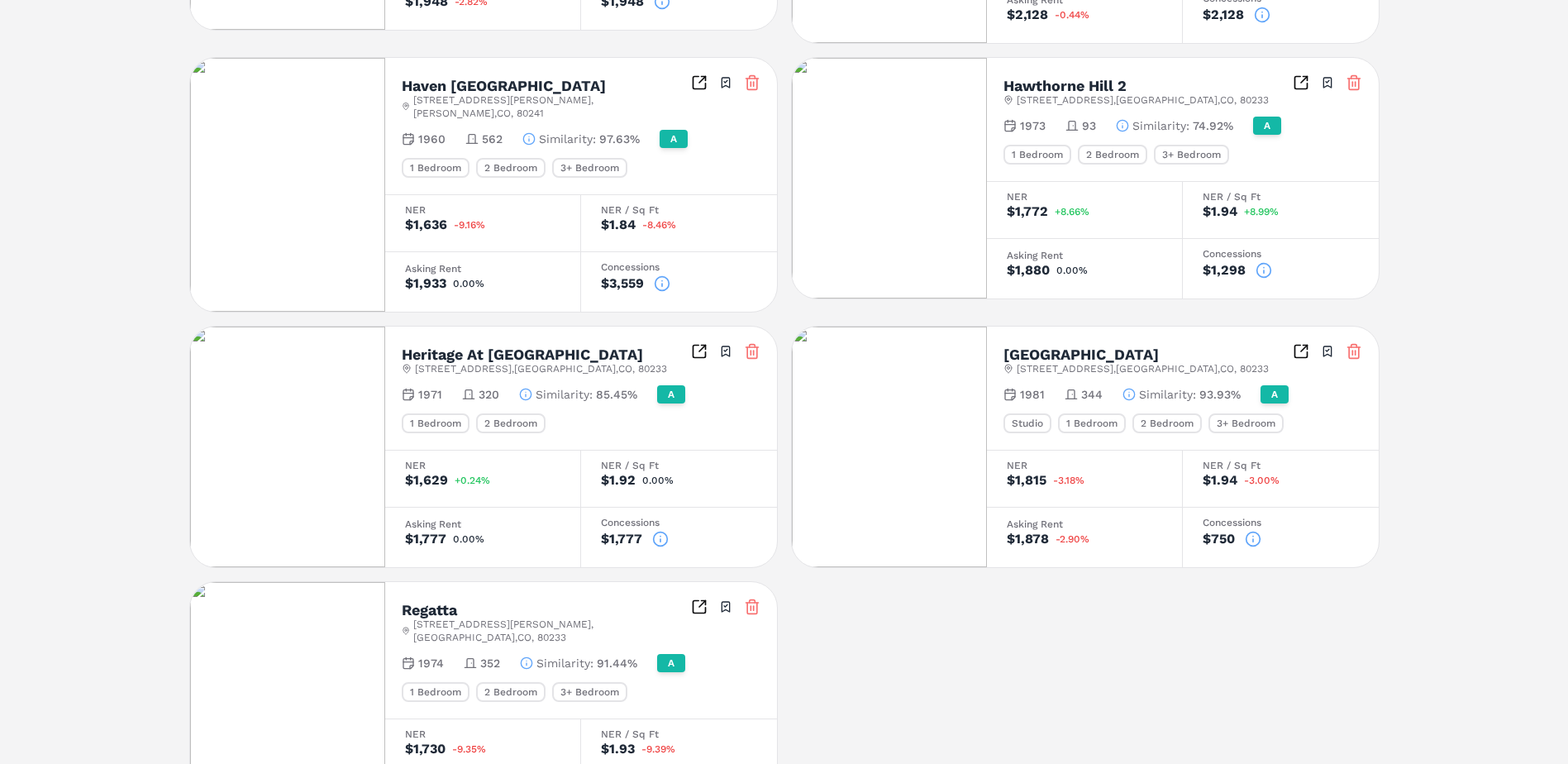
scroll to position [1006, 0]
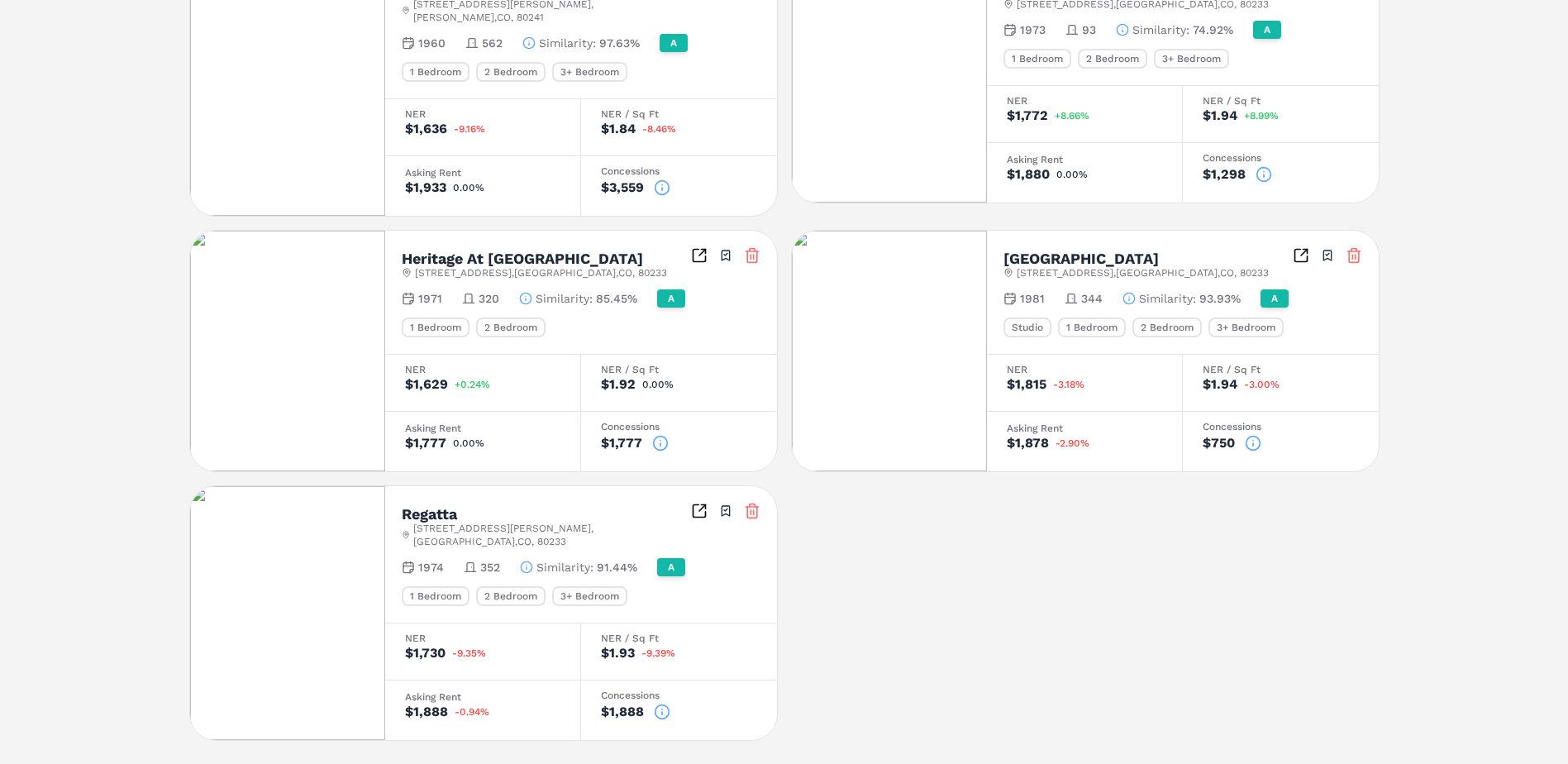
click at [1248, 435] on icon at bounding box center [1253, 443] width 17 height 17
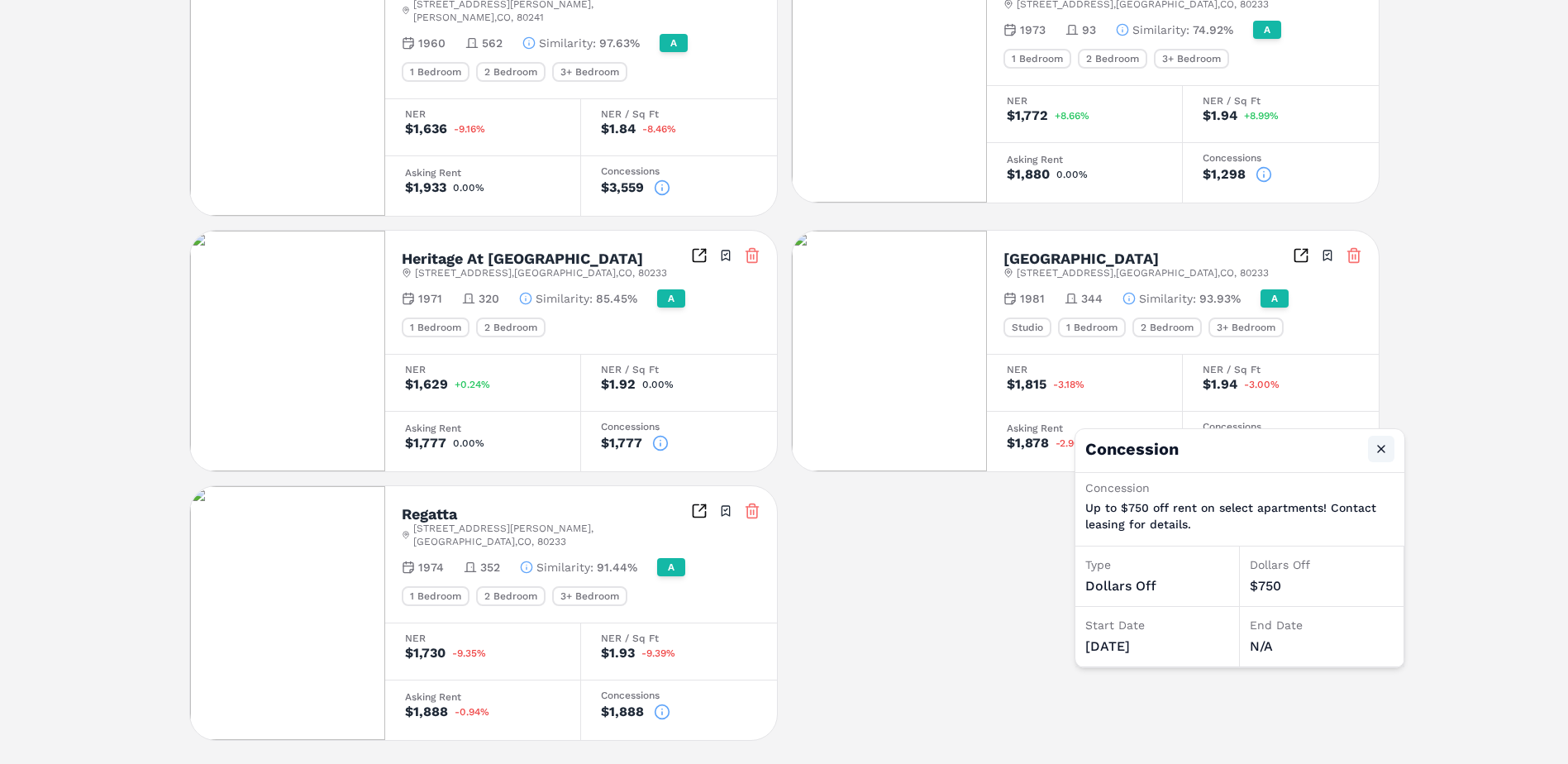
click at [1383, 449] on button "Close" at bounding box center [1381, 449] width 26 height 26
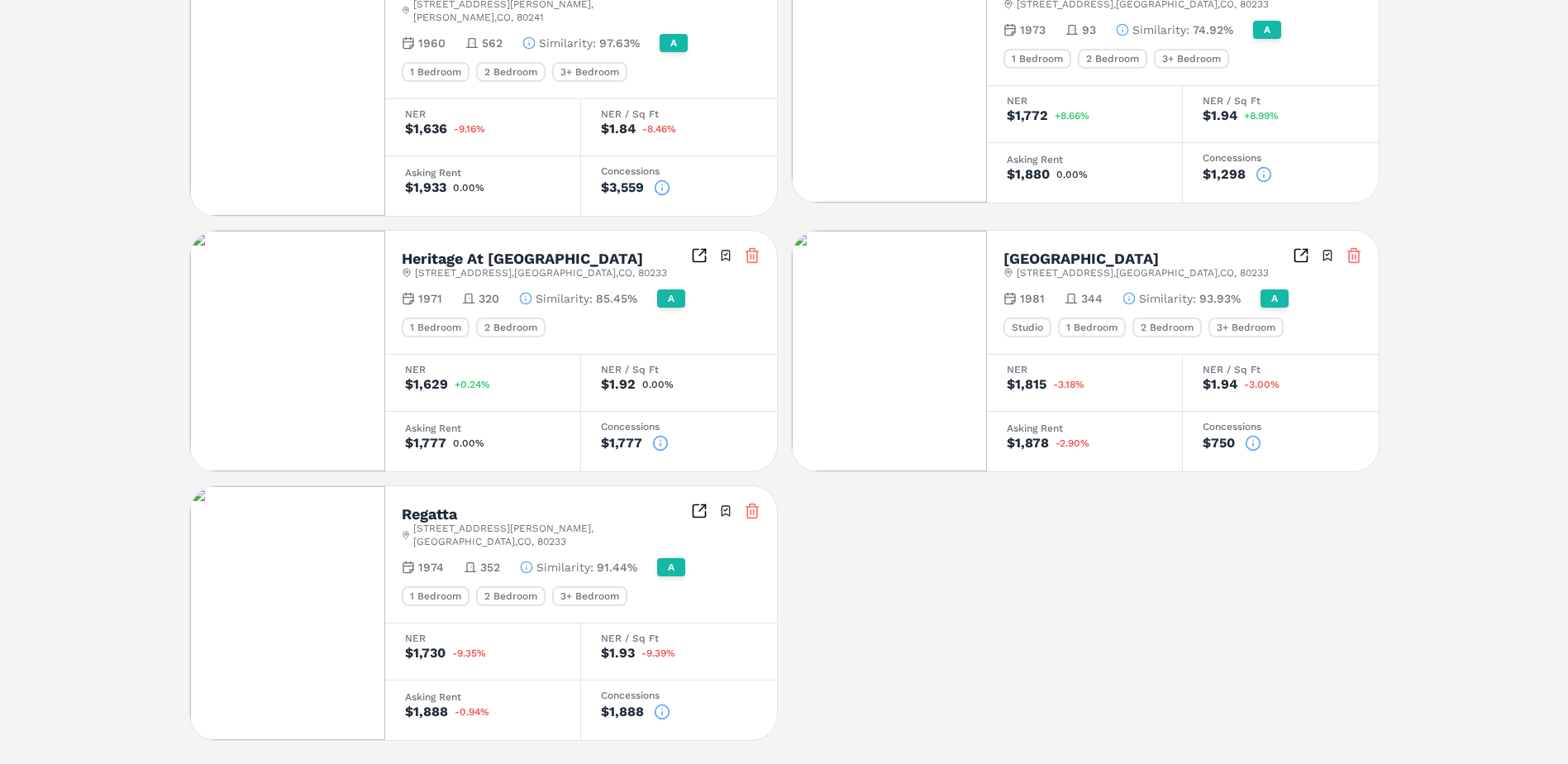
scroll to position [841, 0]
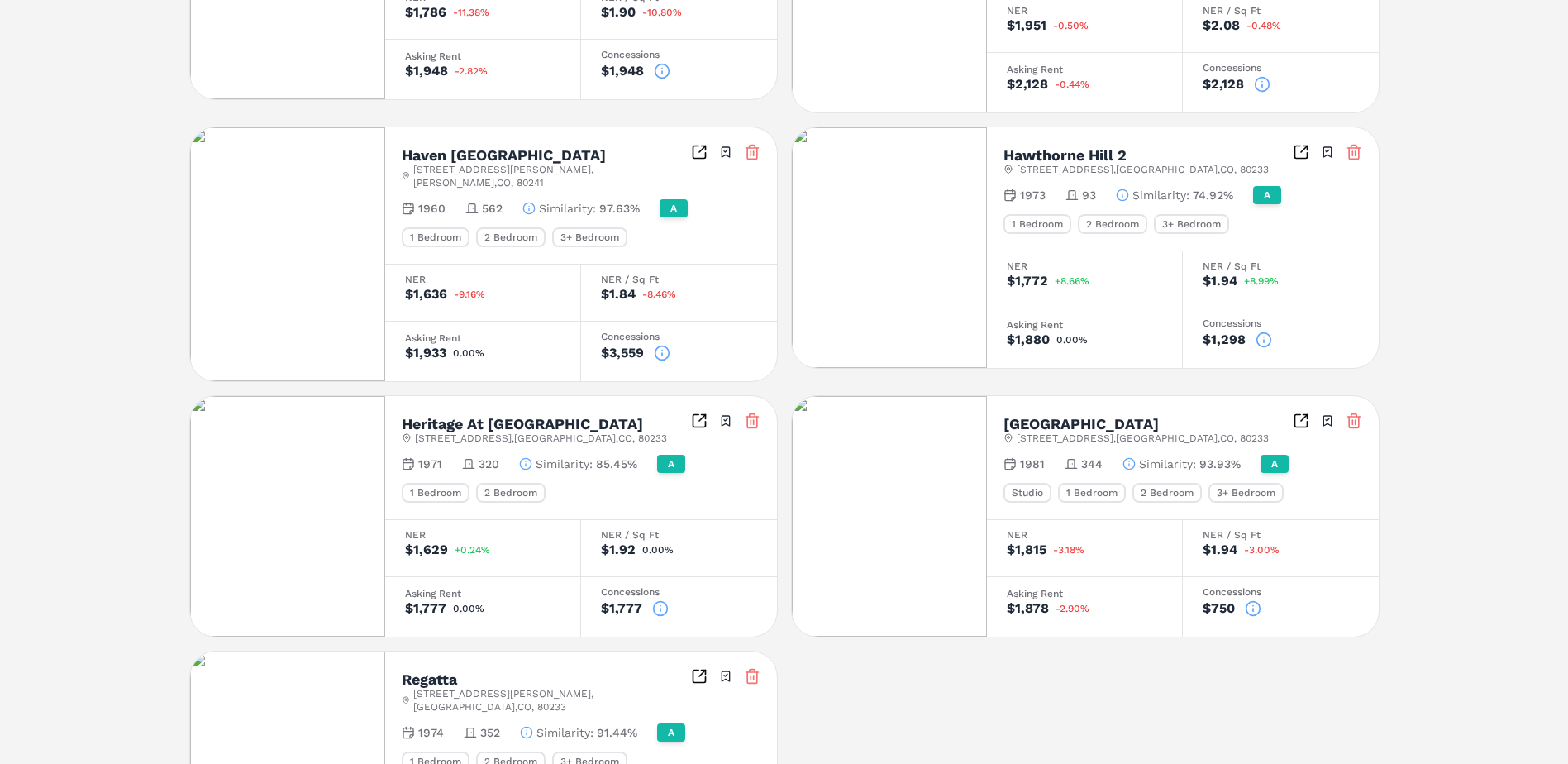
click at [661, 345] on icon at bounding box center [662, 353] width 17 height 17
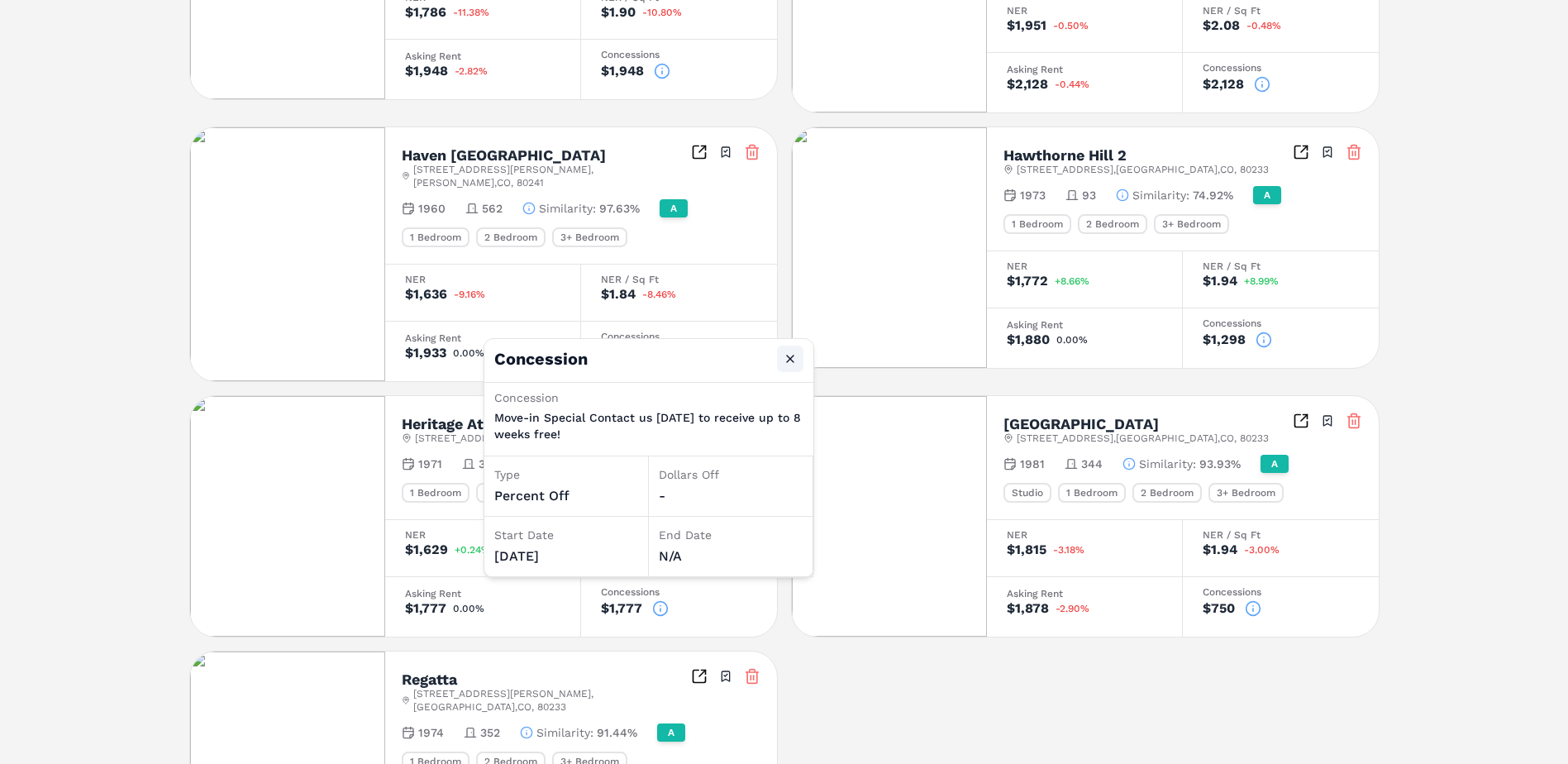
click at [793, 355] on button "Close" at bounding box center [791, 359] width 26 height 26
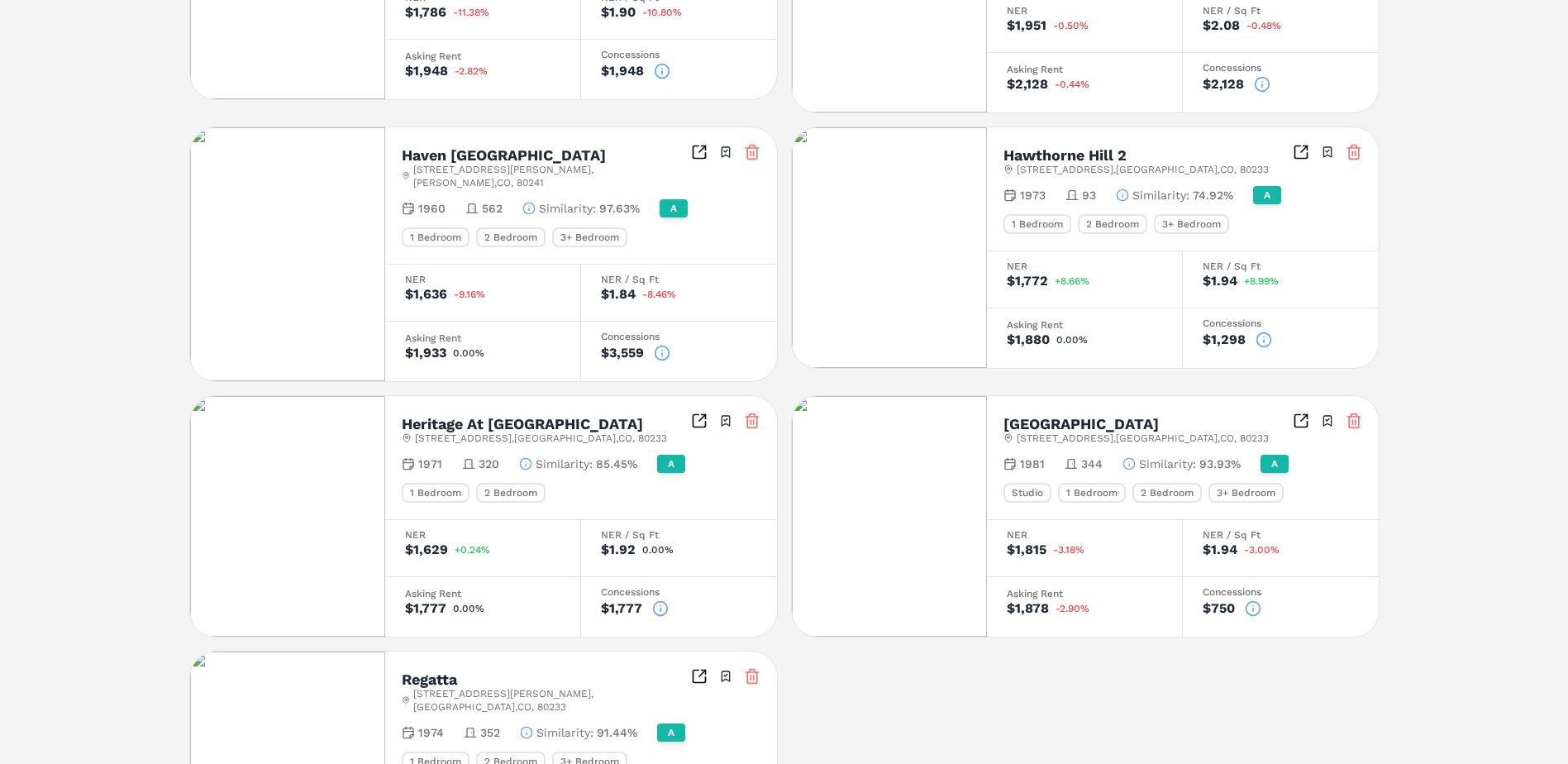
click at [663, 345] on icon at bounding box center [662, 353] width 17 height 17
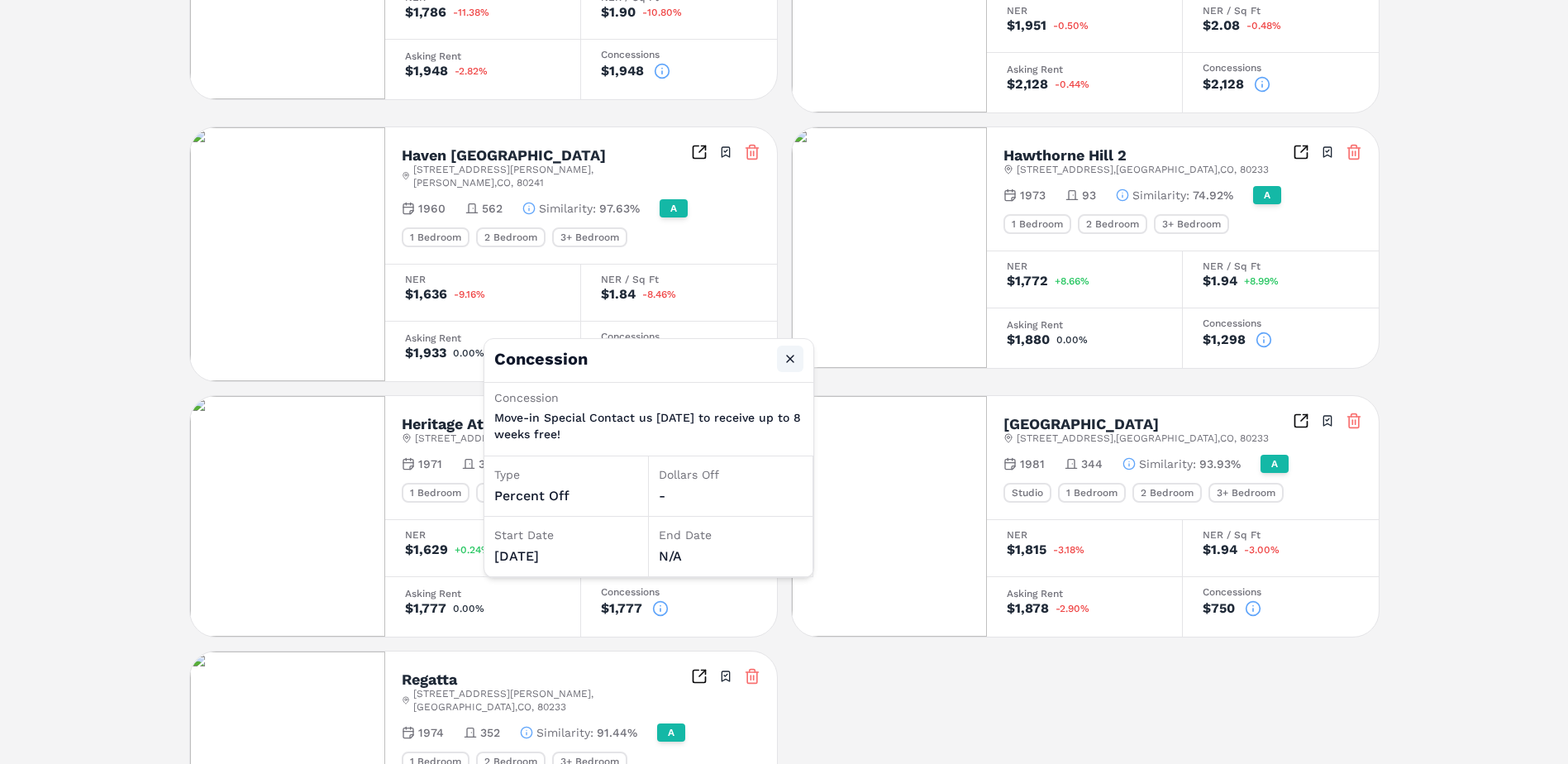
click at [788, 361] on button "Close" at bounding box center [791, 359] width 26 height 26
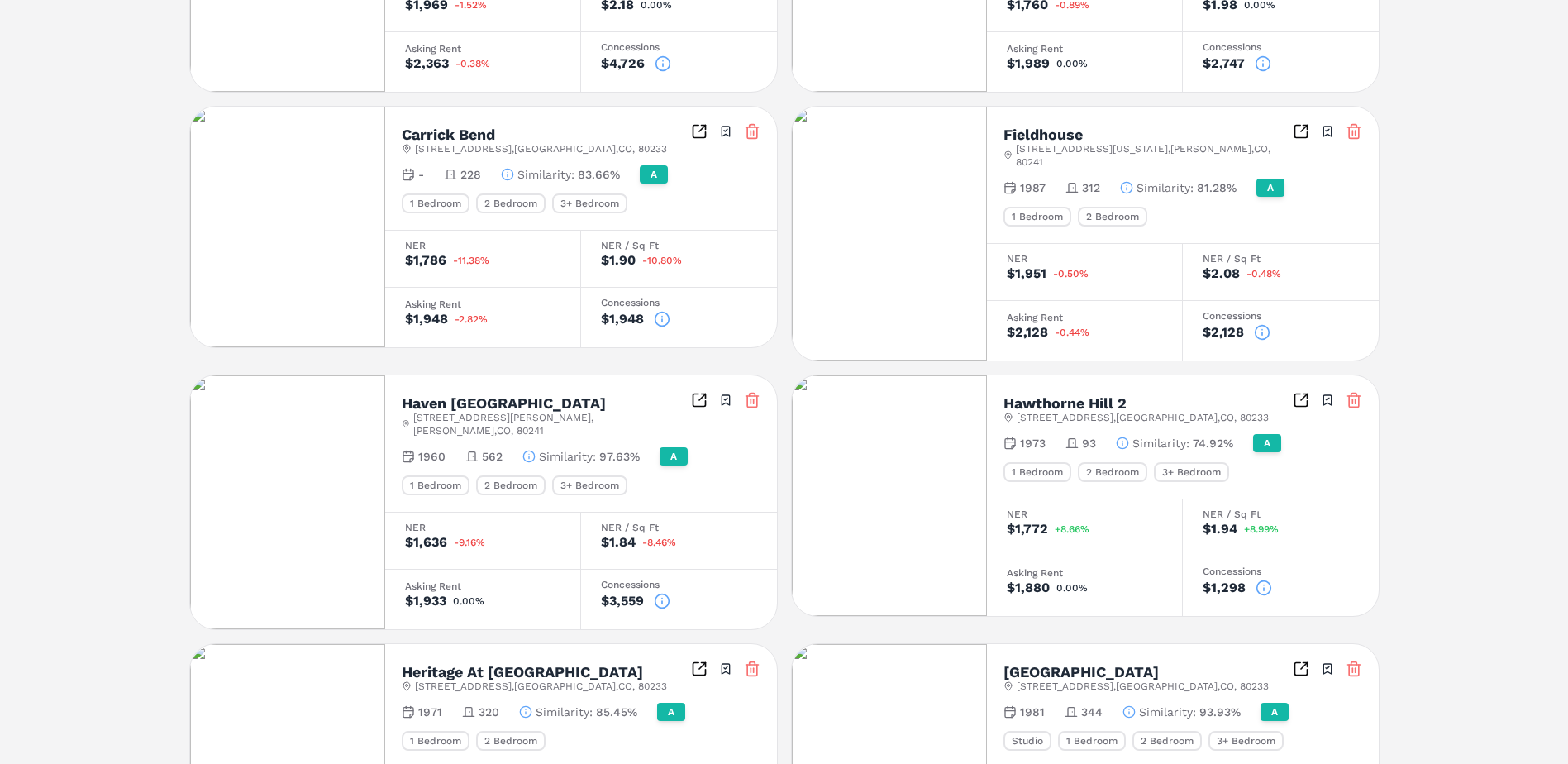
scroll to position [427, 0]
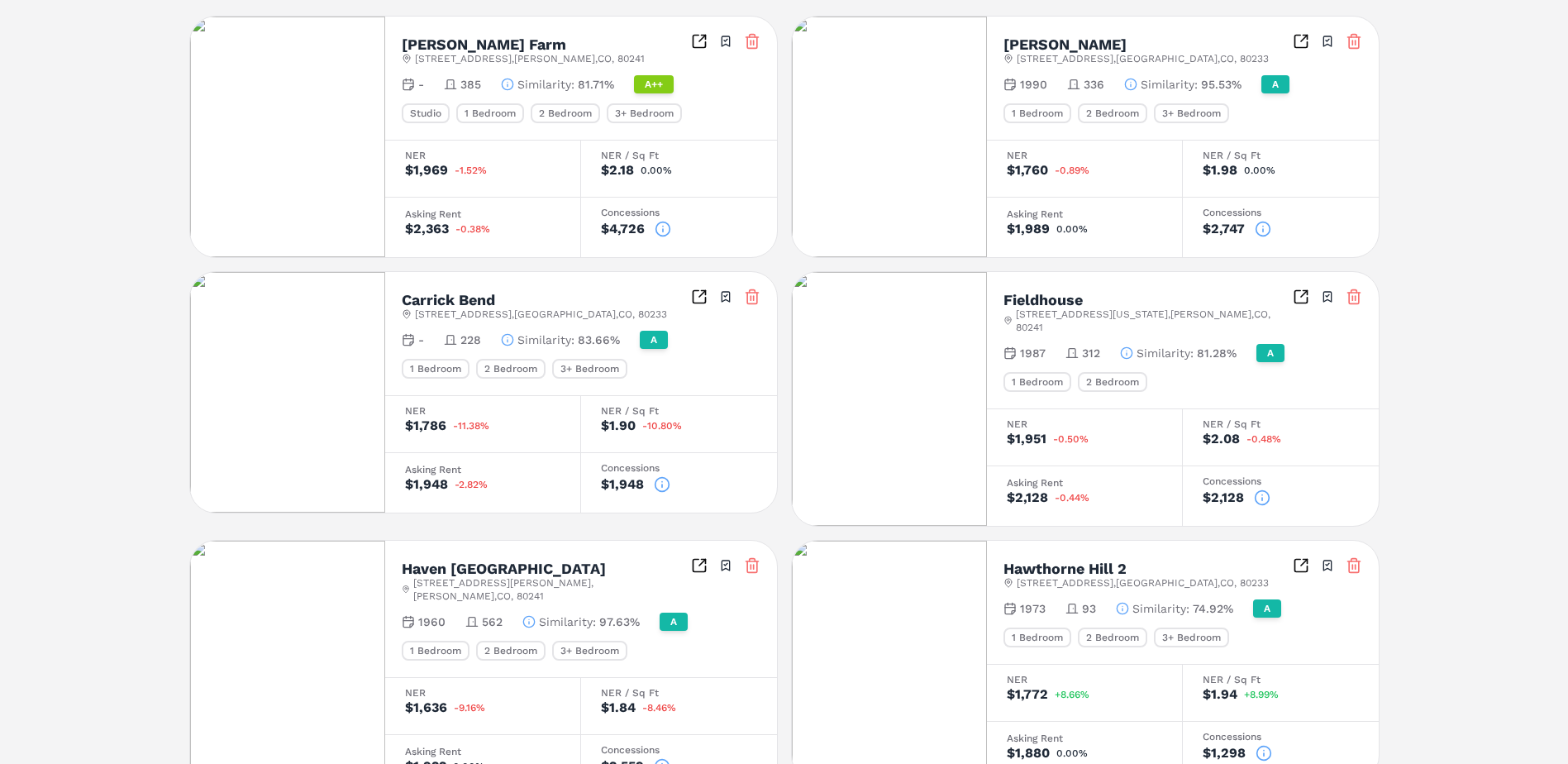
click at [1256, 227] on icon at bounding box center [1262, 229] width 17 height 17
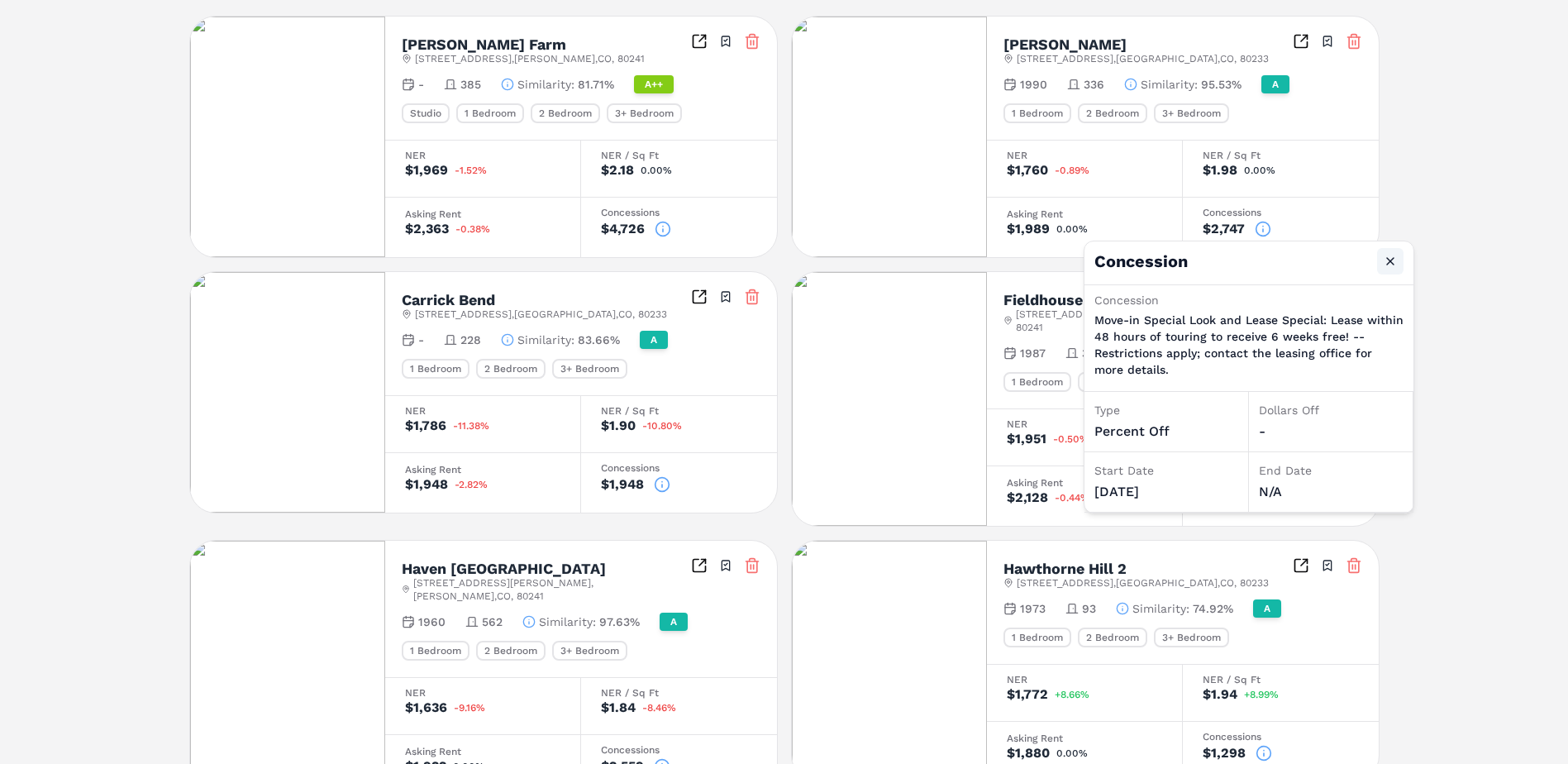
click at [1396, 267] on button "Close" at bounding box center [1390, 261] width 26 height 26
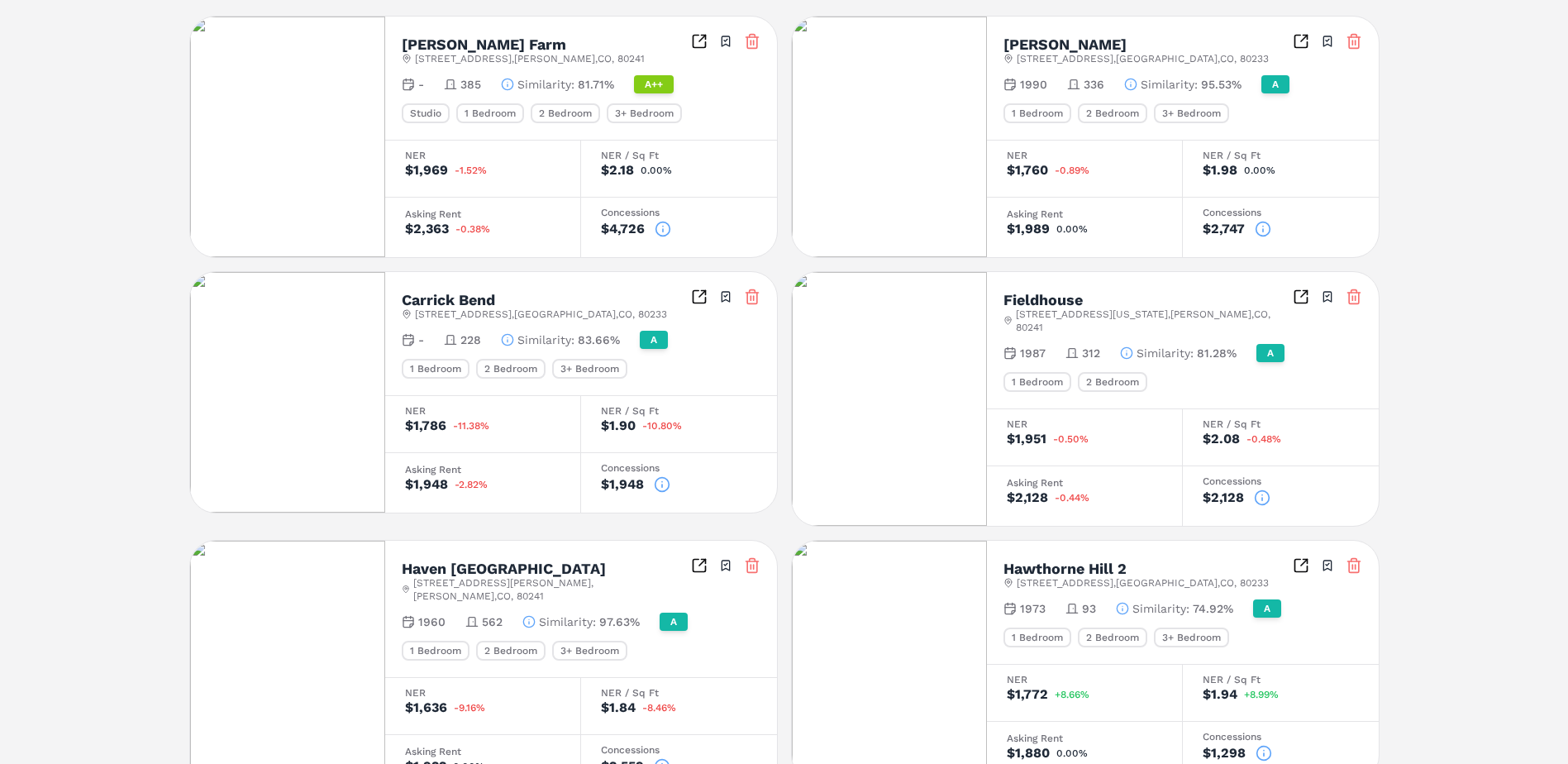
click at [1262, 498] on icon at bounding box center [1262, 499] width 0 height 3
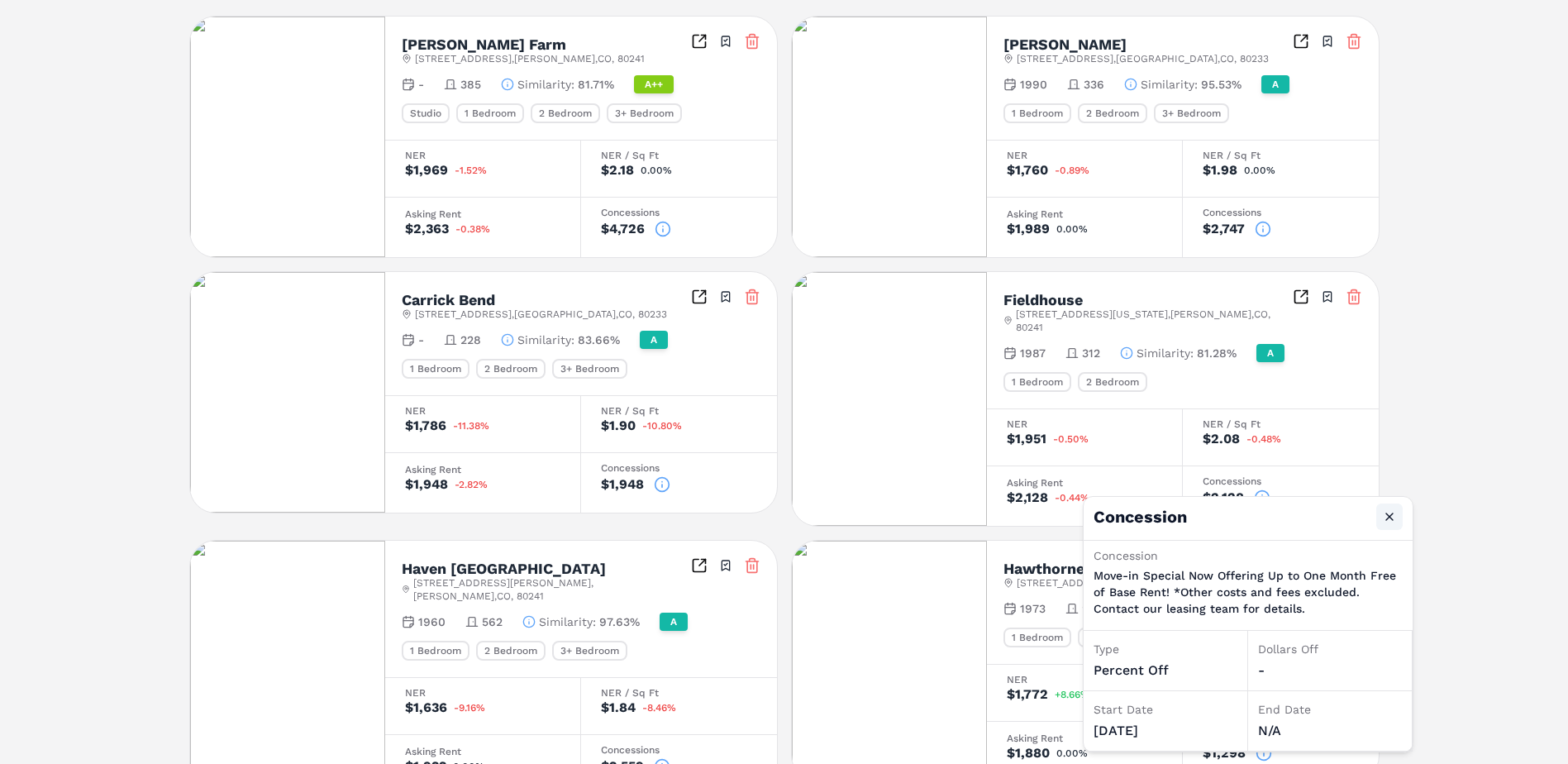
click at [1390, 516] on button "Close" at bounding box center [1390, 517] width 26 height 26
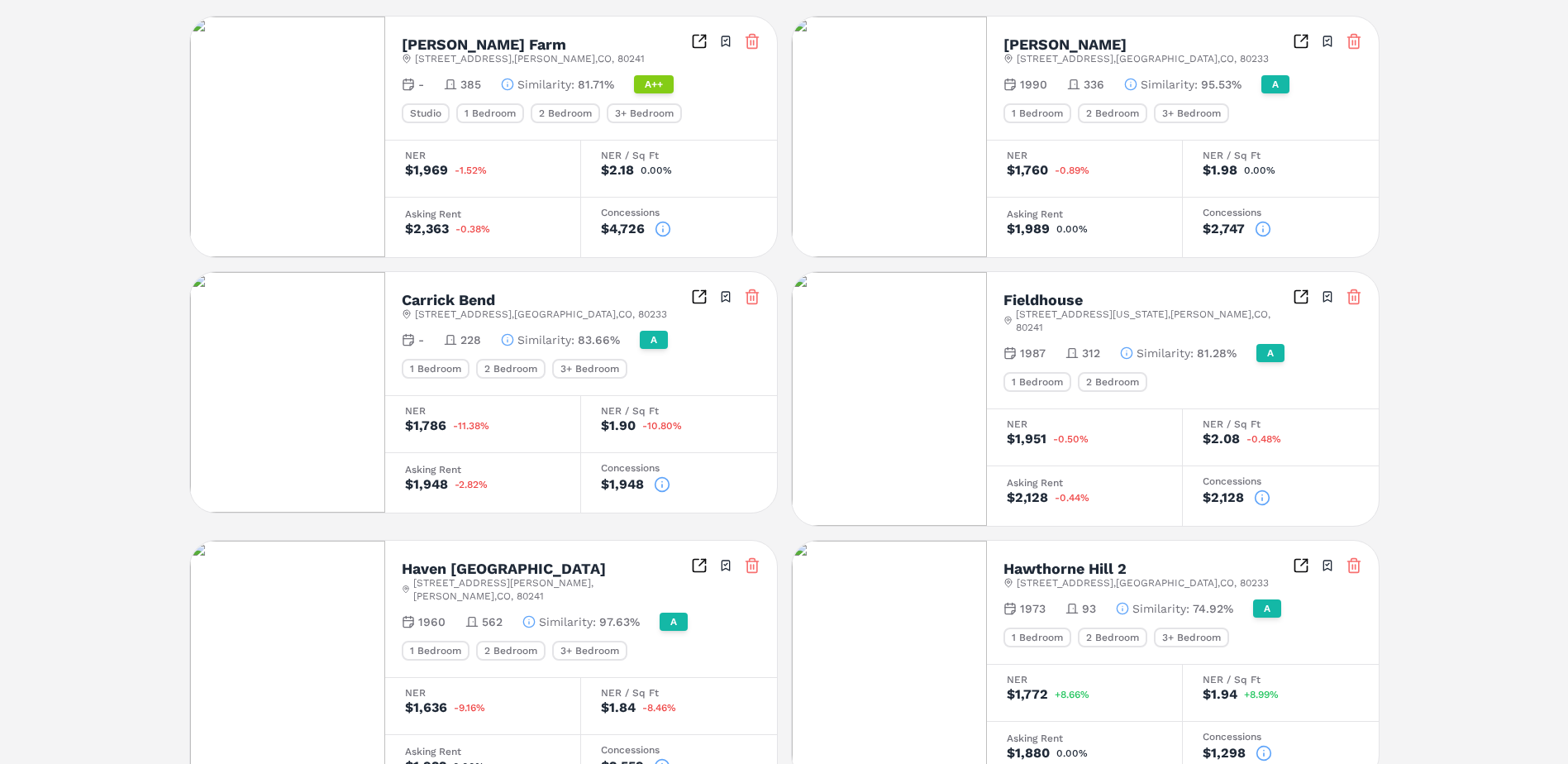
click at [661, 231] on icon at bounding box center [663, 229] width 17 height 17
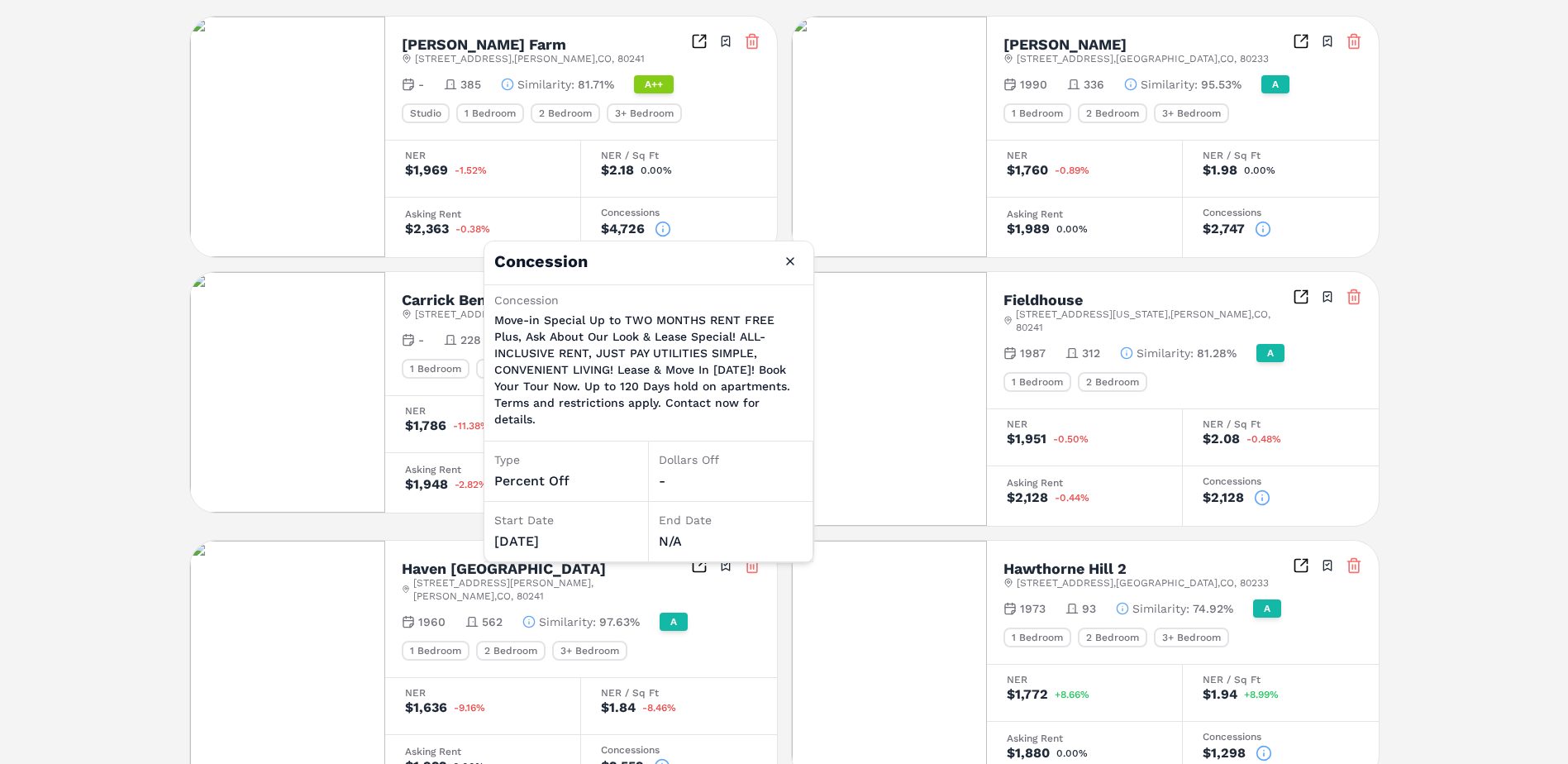
click at [661, 231] on icon at bounding box center [663, 229] width 17 height 17
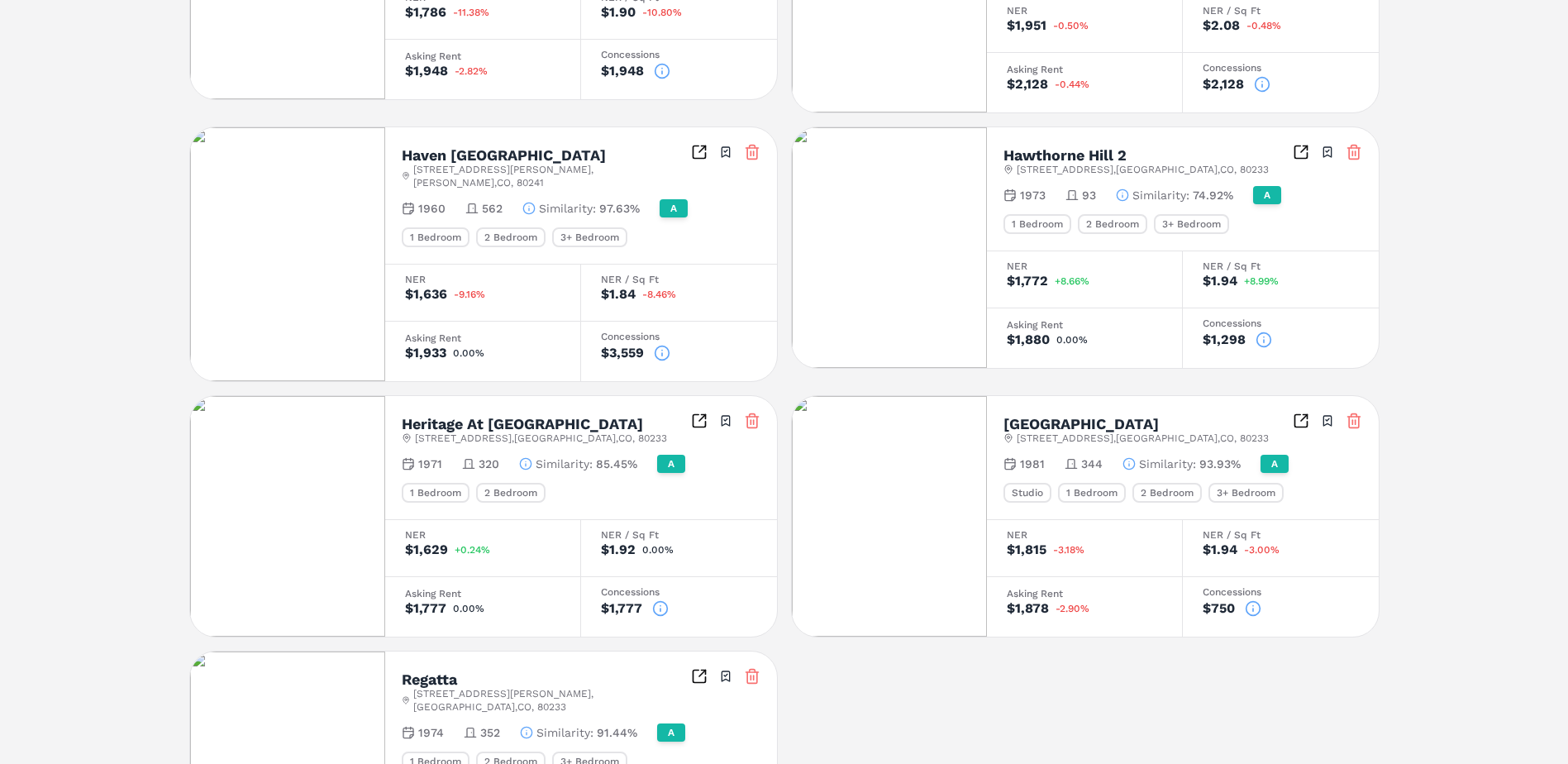
scroll to position [923, 0]
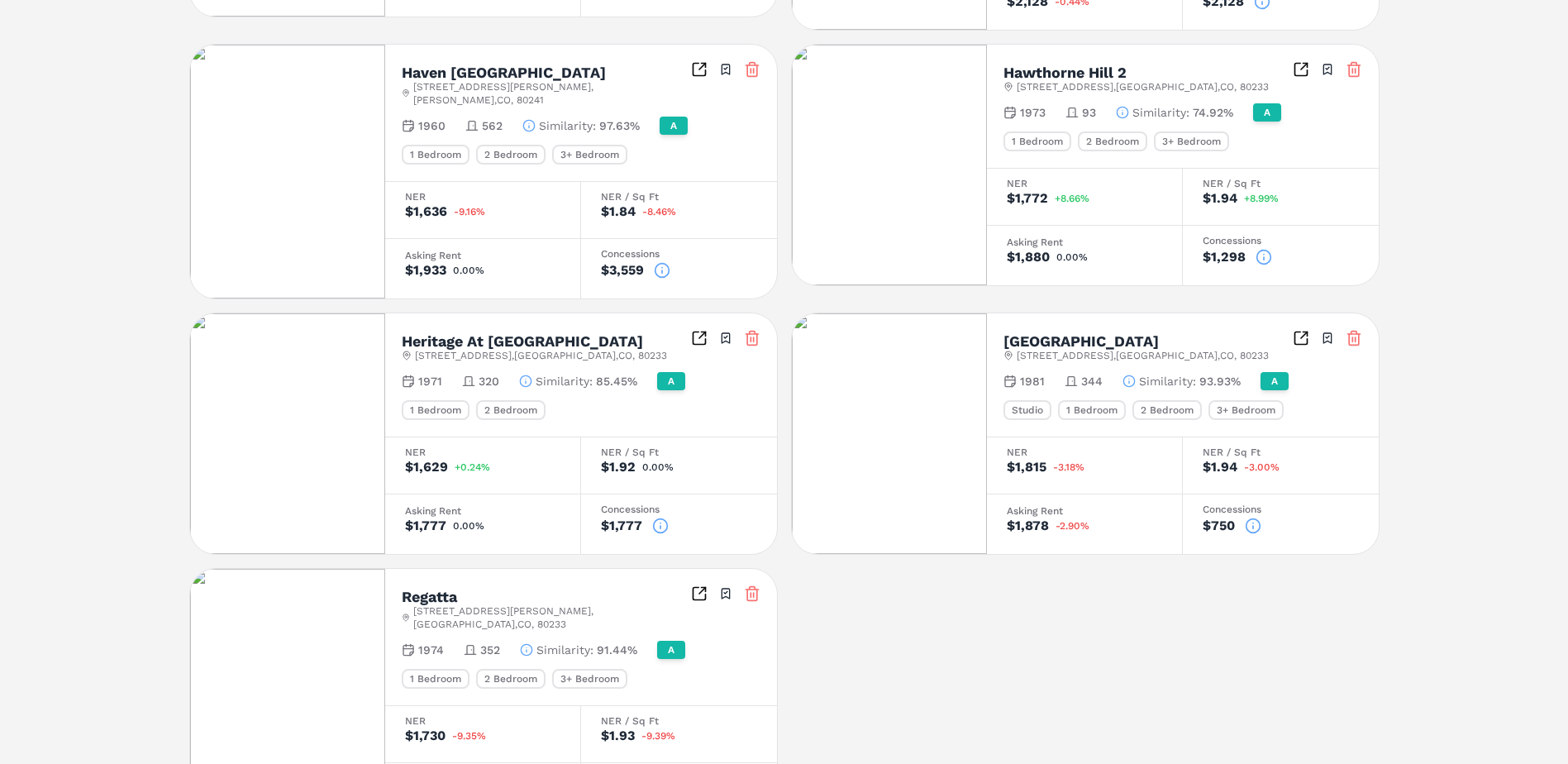
click at [656, 517] on icon at bounding box center [660, 525] width 17 height 17
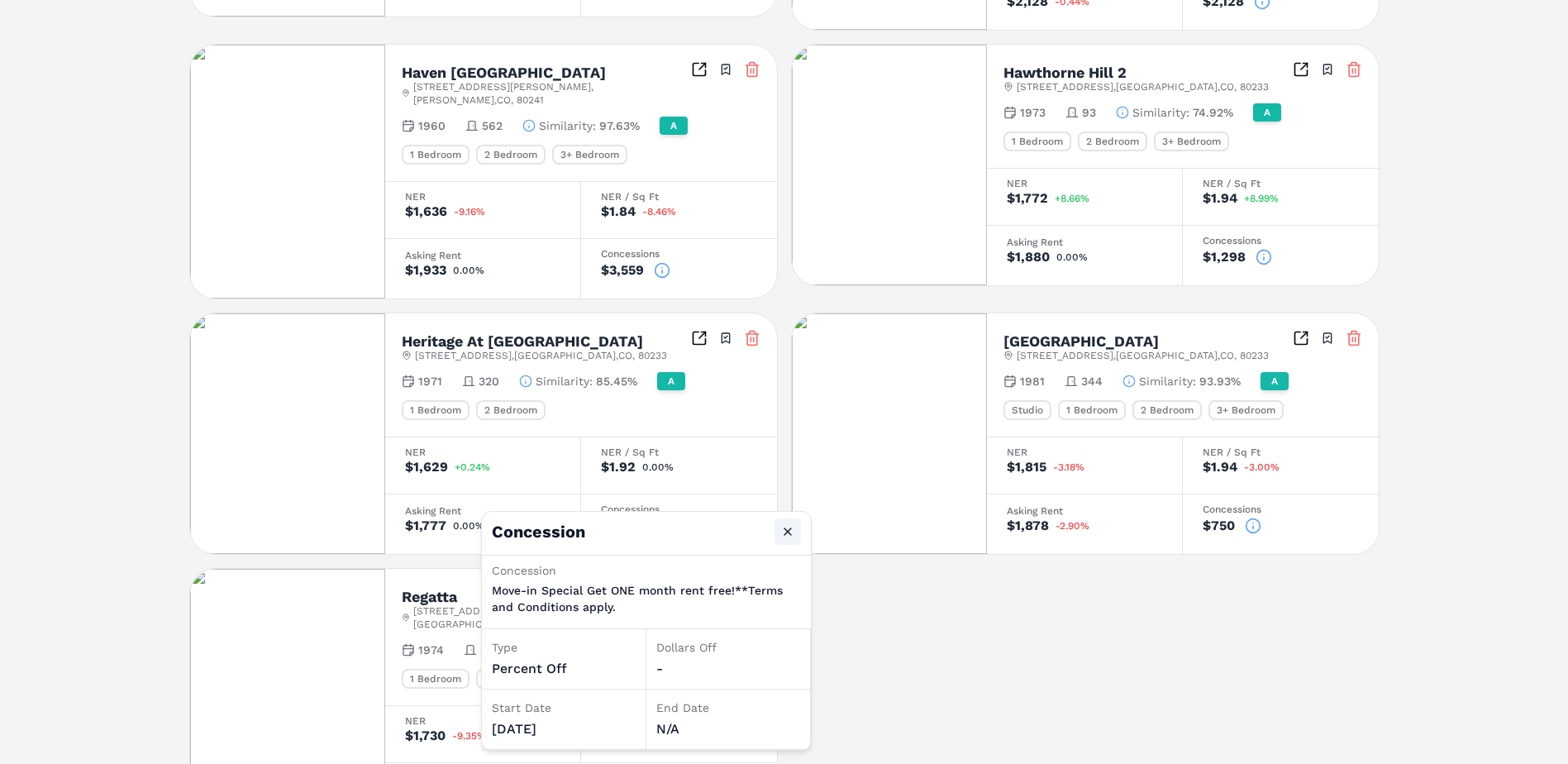
click at [786, 538] on button "Close" at bounding box center [788, 531] width 26 height 26
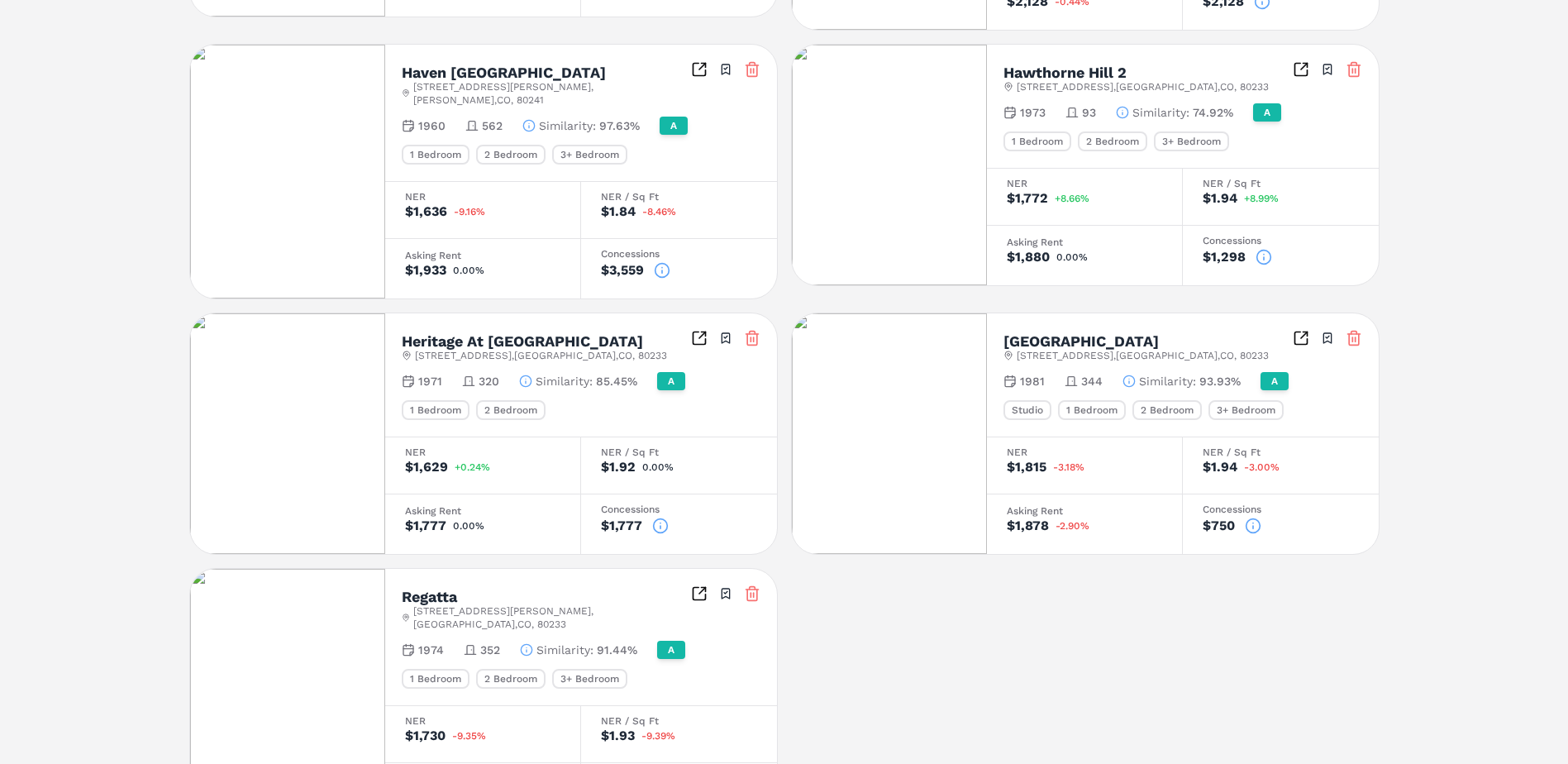
scroll to position [1006, 0]
